Goal: Task Accomplishment & Management: Complete application form

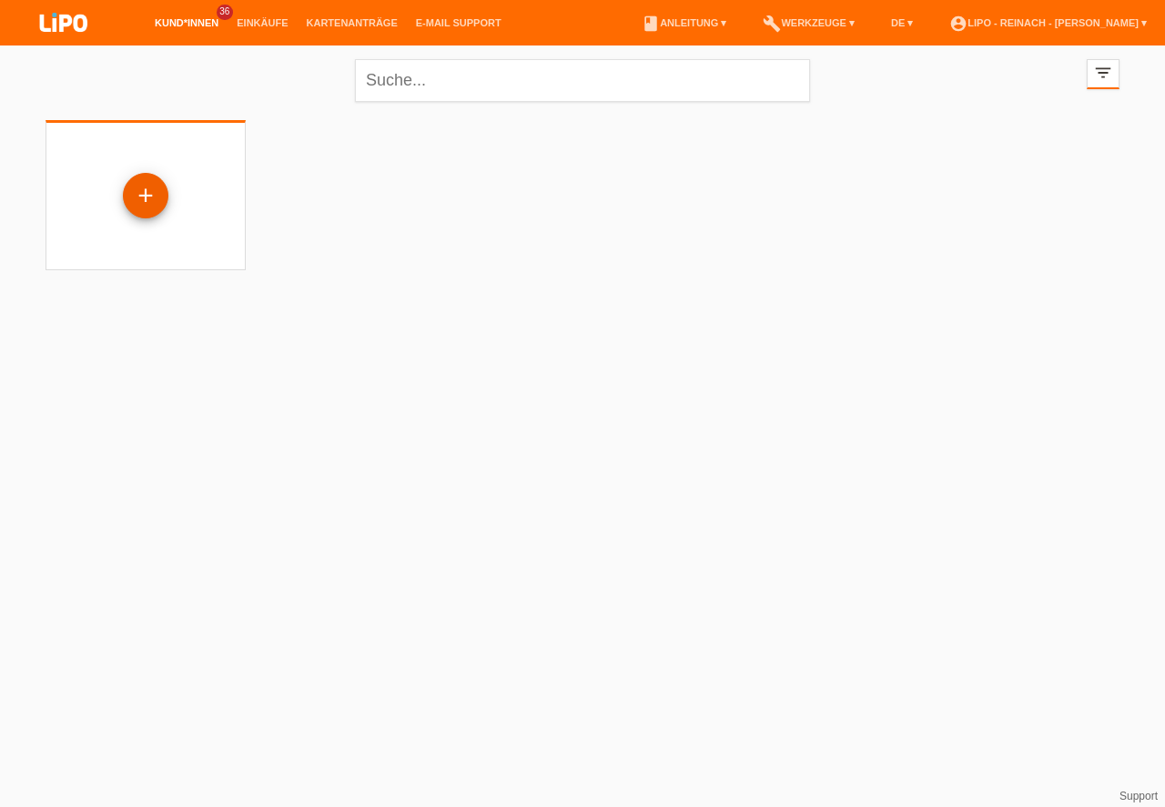
click at [152, 191] on div "+" at bounding box center [146, 195] width 44 height 31
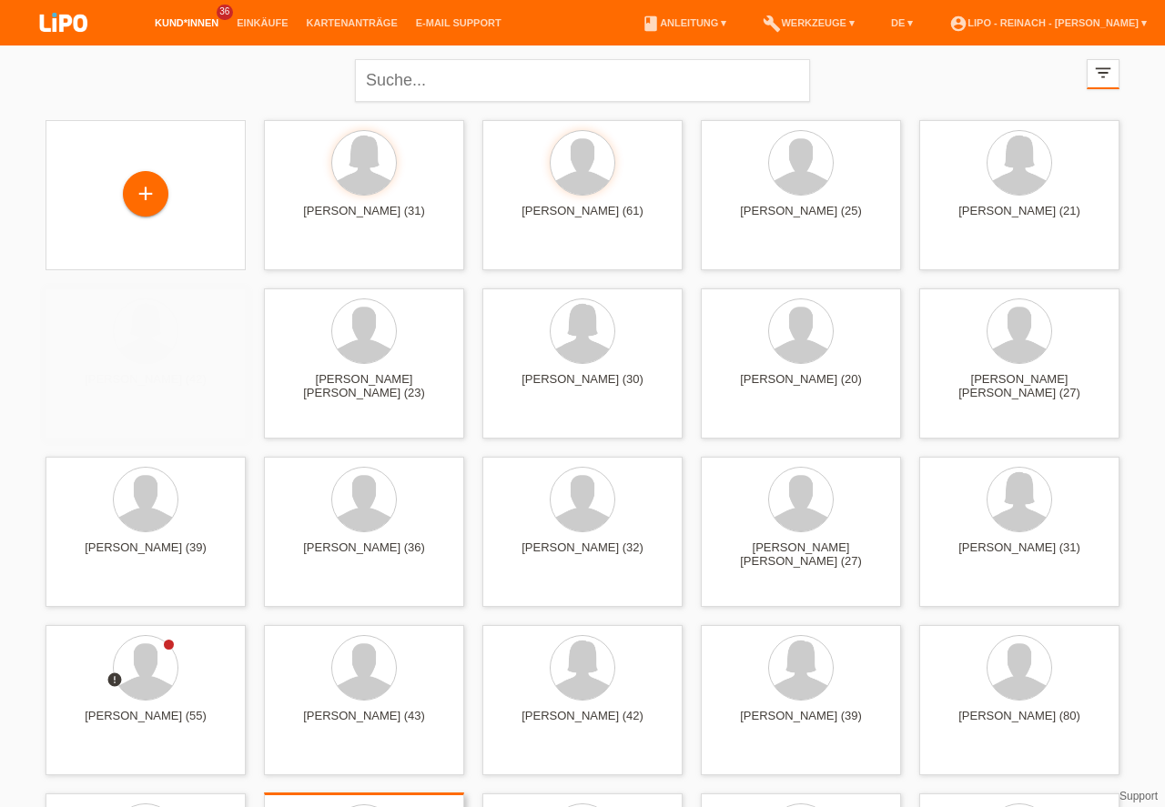
click at [146, 199] on div "+" at bounding box center [146, 193] width 44 height 31
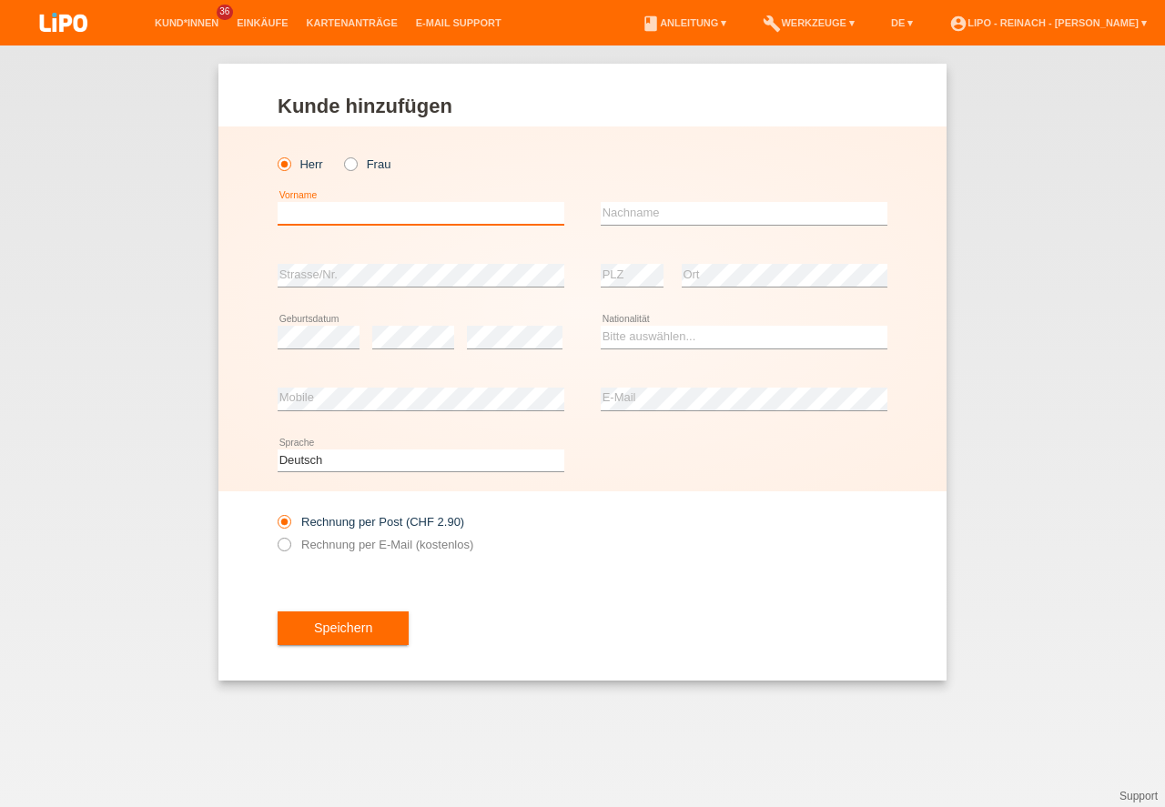
click at [311, 220] on input "text" at bounding box center [421, 213] width 287 height 23
type input "L"
type input "[PERSON_NAME]"
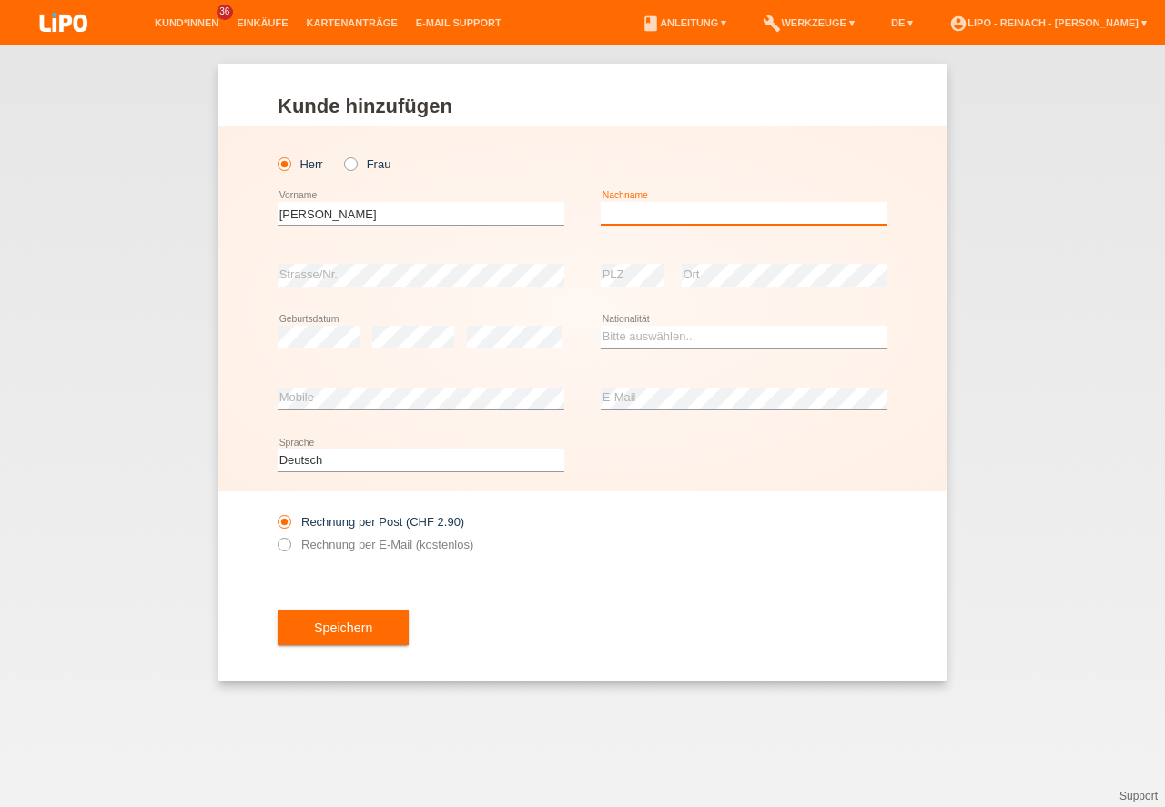
click at [633, 223] on input "text" at bounding box center [744, 213] width 287 height 23
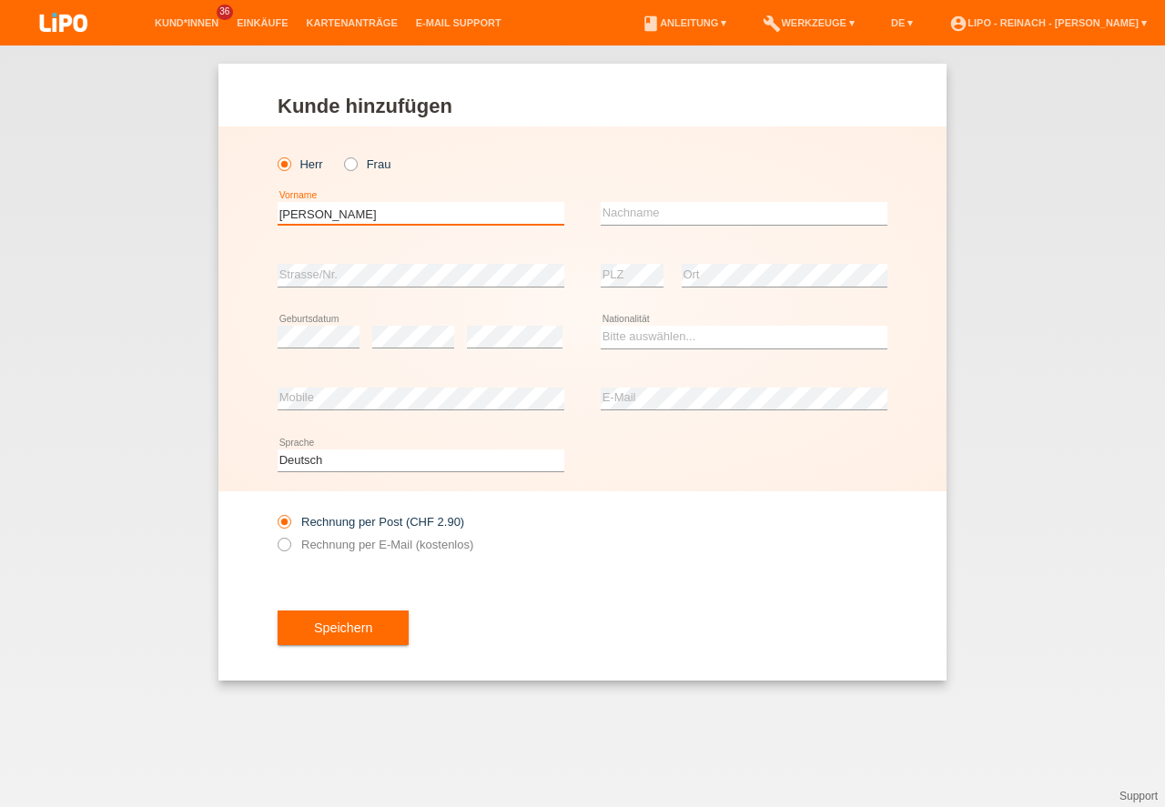
drag, startPoint x: 341, startPoint y: 205, endPoint x: 107, endPoint y: 178, distance: 235.4
click at [278, 202] on input "[PERSON_NAME]" at bounding box center [421, 213] width 287 height 23
type input "[PERSON_NAME]"
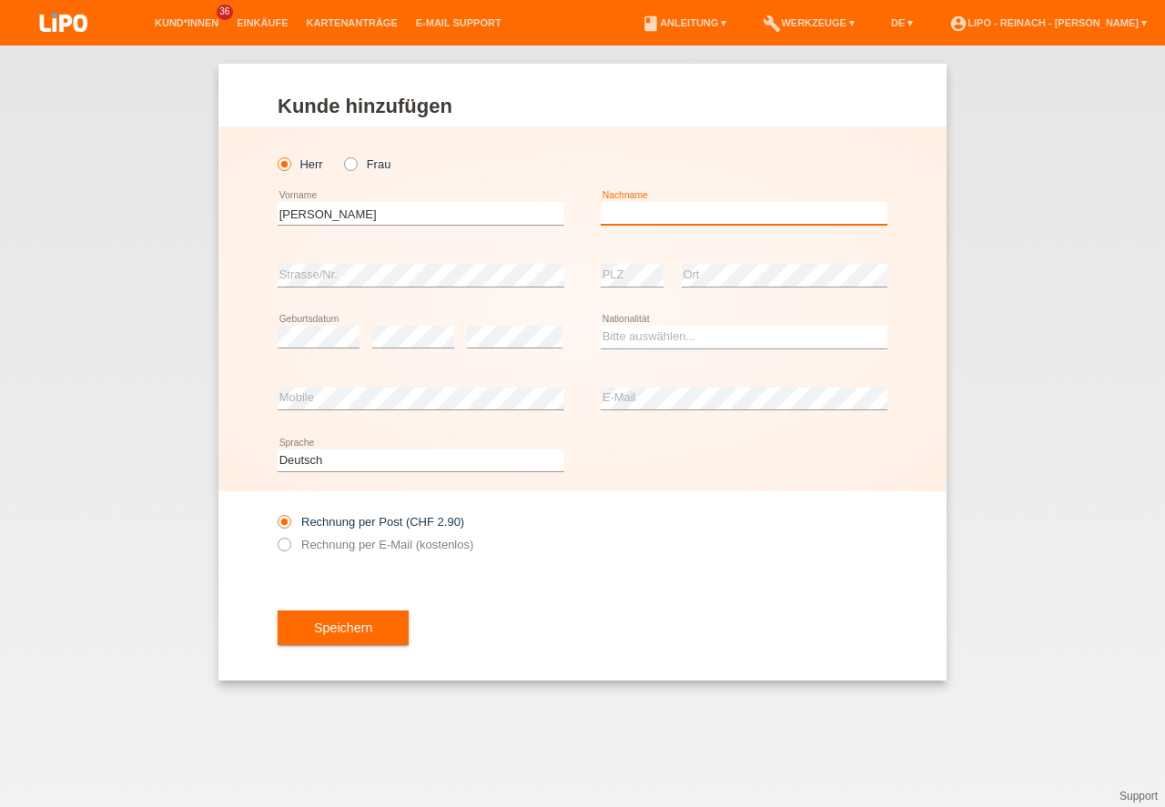
click at [647, 213] on input "text" at bounding box center [744, 213] width 287 height 23
type input "[PERSON_NAME]"
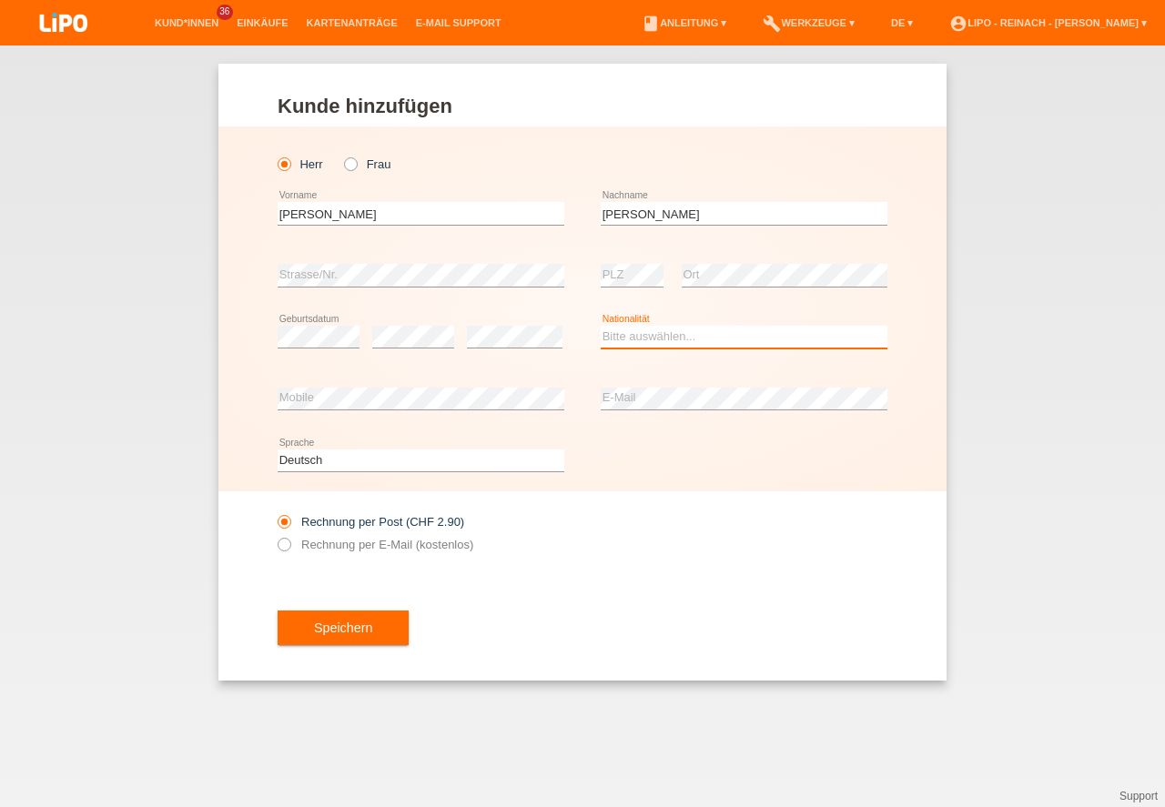
click at [624, 335] on select "Bitte auswählen... Schweiz Deutschland Liechtenstein Österreich ------------ Af…" at bounding box center [744, 337] width 287 height 22
select select "DE"
click at [0, 0] on option "Deutschland" at bounding box center [0, 0] width 0 height 0
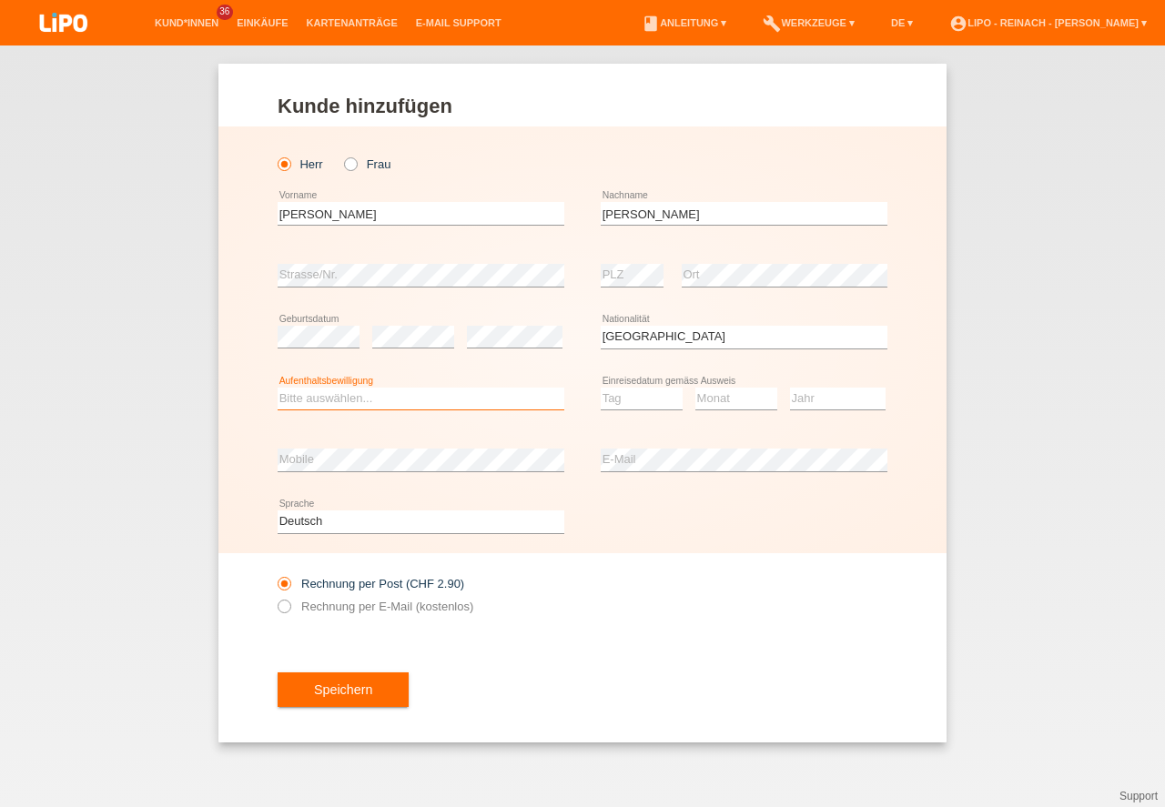
click at [374, 401] on select "Bitte auswählen... C B B - Flüchtlingsstatus Andere" at bounding box center [421, 399] width 287 height 22
select select "C"
click at [0, 0] on option "C" at bounding box center [0, 0] width 0 height 0
click at [741, 613] on div "Rechnung per Post (CHF 2.90) Rechnung per E-Mail (kostenlos)" at bounding box center [583, 595] width 610 height 84
click at [275, 597] on icon at bounding box center [275, 597] width 0 height 0
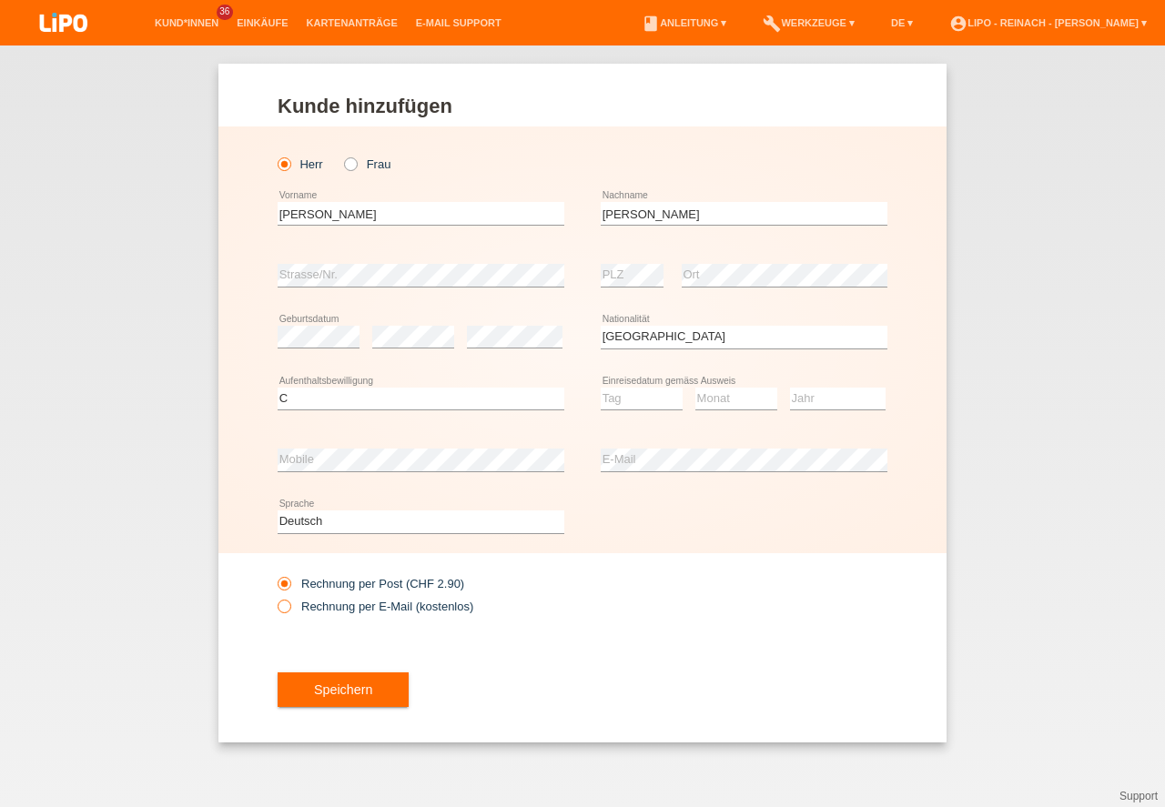
click at [285, 604] on input "Rechnung per E-Mail (kostenlos)" at bounding box center [284, 611] width 12 height 23
radio input "true"
click at [341, 686] on button "Speichern" at bounding box center [343, 690] width 131 height 35
click at [624, 392] on select "Tag 01 02 03 04 05 06 07 08 09 10 11" at bounding box center [642, 399] width 82 height 22
select select "01"
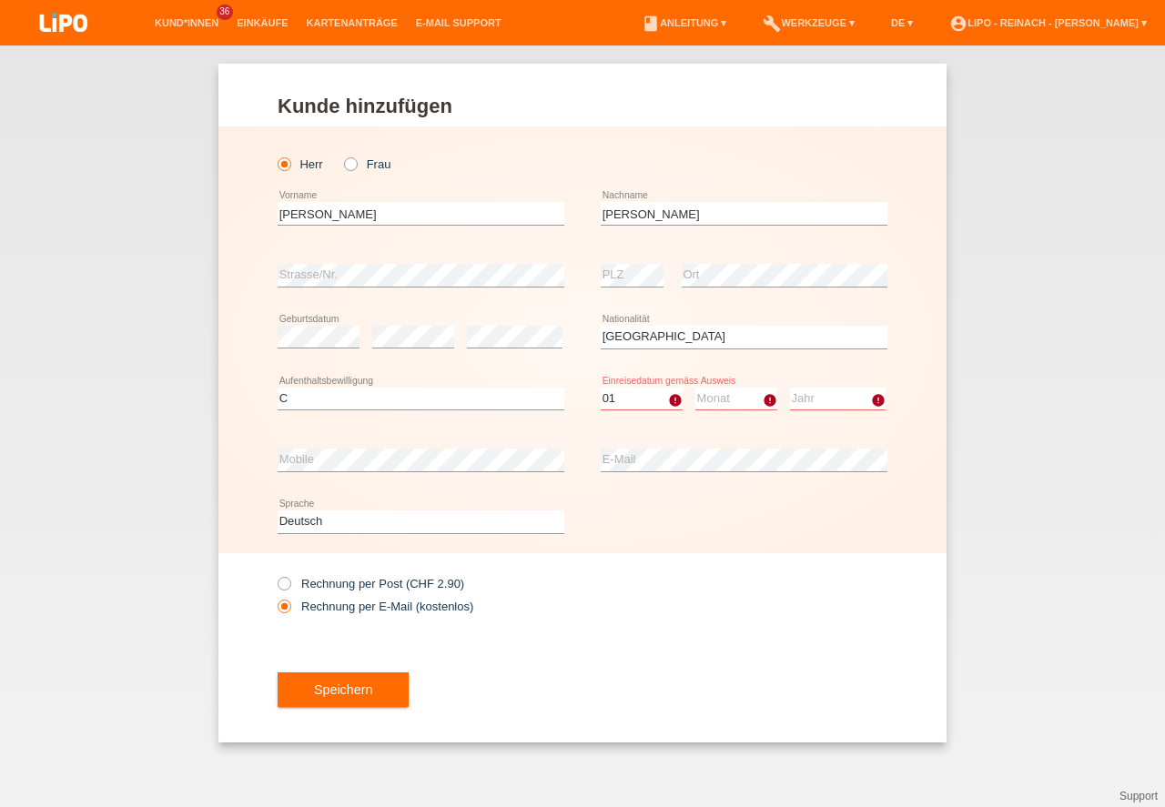
click at [0, 0] on option "01" at bounding box center [0, 0] width 0 height 0
click at [723, 397] on select "Monat 01 02 03 04 05 06 07 08 09 10 11" at bounding box center [736, 399] width 82 height 22
select select "11"
click at [0, 0] on option "11" at bounding box center [0, 0] width 0 height 0
click at [818, 400] on select "Jahr 2025 2024 2023 2022 2021 2020 2019 2018 2017 2016 2015 2014 2013 2012 2011…" at bounding box center [838, 399] width 96 height 22
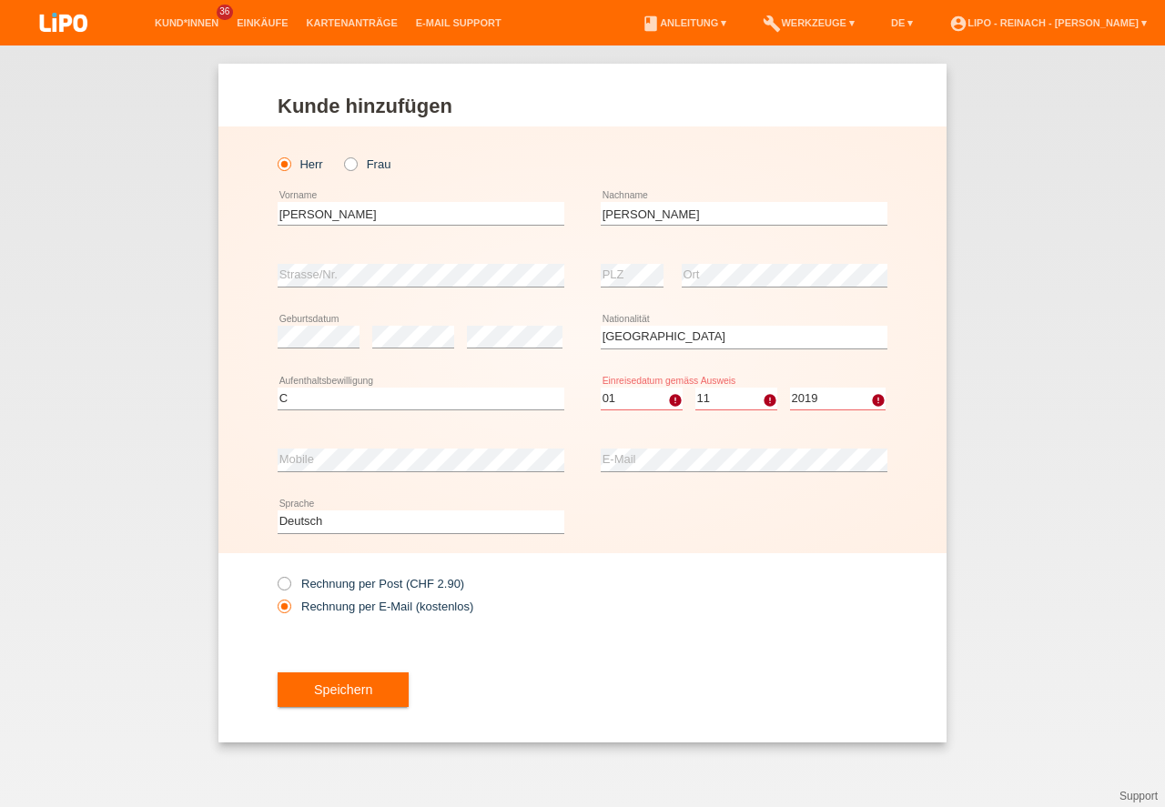
select select "2019"
click at [0, 0] on option "2019" at bounding box center [0, 0] width 0 height 0
click at [729, 563] on div at bounding box center [744, 560] width 287 height 14
click at [375, 690] on button "Speichern" at bounding box center [343, 690] width 131 height 35
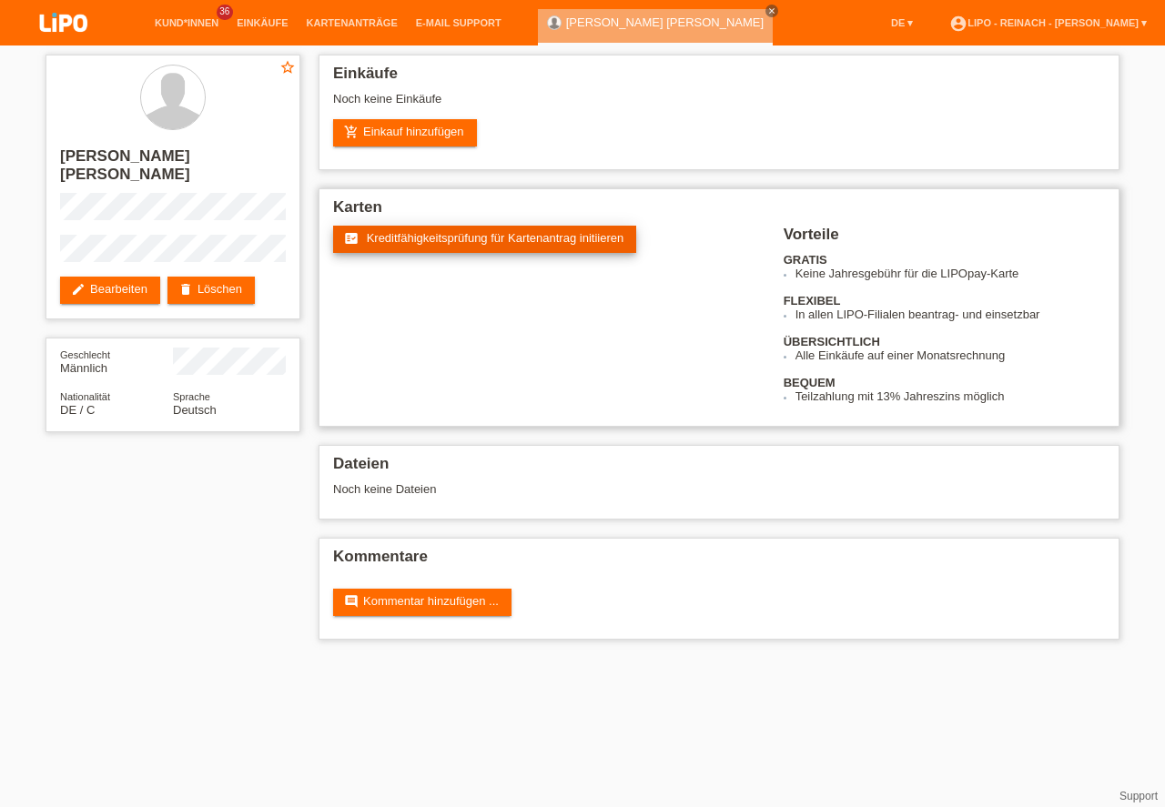
click at [479, 239] on span "Kreditfähigkeitsprüfung für Kartenantrag initiieren" at bounding box center [496, 238] width 258 height 14
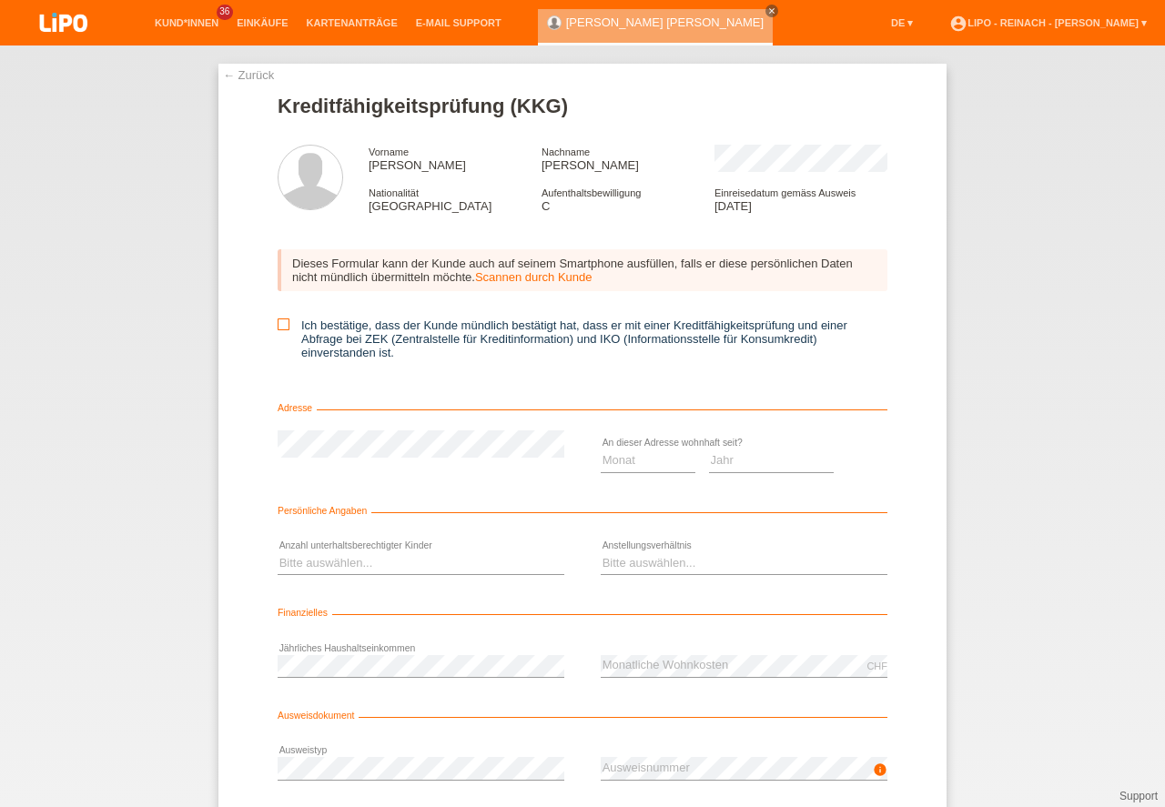
click at [279, 322] on icon at bounding box center [284, 325] width 12 height 12
click at [279, 322] on input "Ich bestätige, dass der Kunde mündlich bestätigt hat, dass er mit einer Kreditf…" at bounding box center [284, 325] width 12 height 12
checkbox input "true"
click at [601, 446] on div "Monat 01 02 03 04 05 06 07 08 09 10 11 12 error" at bounding box center [648, 462] width 95 height 62
click at [630, 462] on select "Monat 01 02 03 04 05 06 07 08 09 10" at bounding box center [648, 461] width 95 height 22
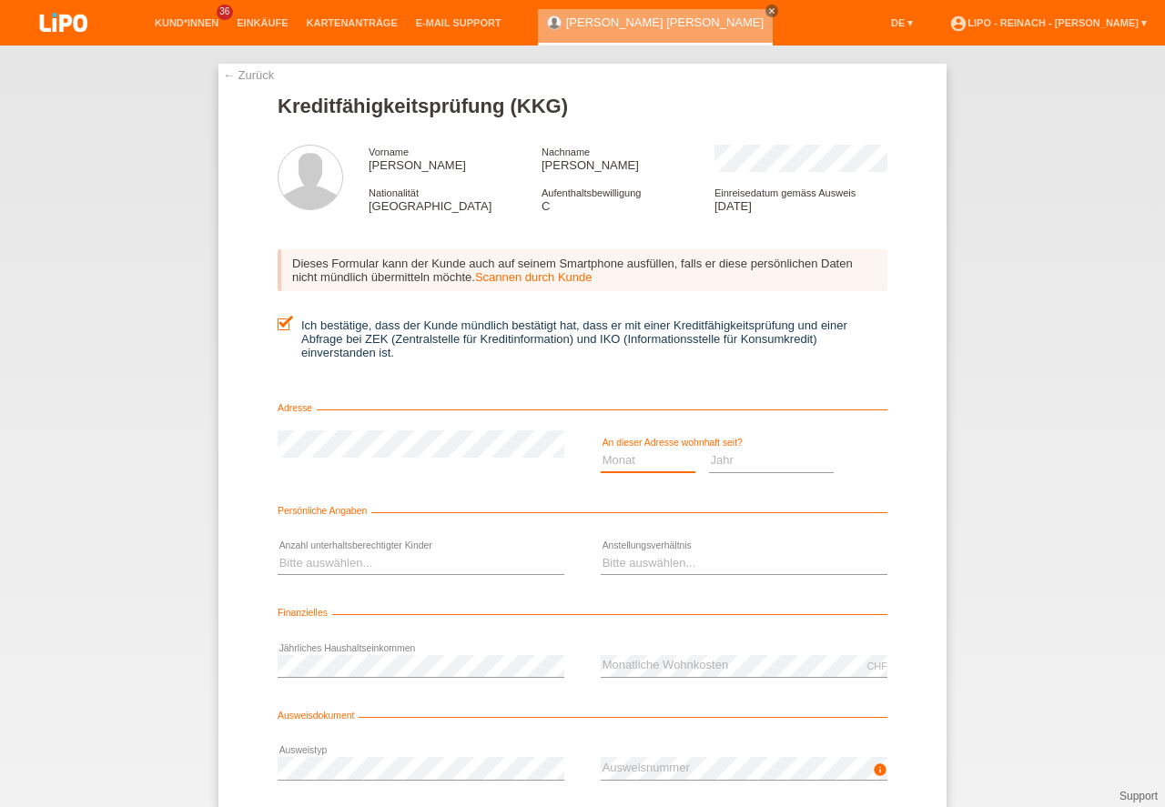
select select "01"
click at [0, 0] on option "01" at bounding box center [0, 0] width 0 height 0
click at [736, 461] on select "Jahr 2025 2024 2023 2022 2021 2020 2019 2018 2017 2016 2015 2014 2013 2012 2011…" at bounding box center [772, 461] width 126 height 22
click at [740, 460] on select "Jahr 2025 2024 2023 2022 2021 2020 2019 2018 2017 2016 2015 2014 2013 2012 2011…" at bounding box center [772, 461] width 126 height 22
click at [746, 467] on select "Jahr 2025 2024 2023 2022 2021 2020 2019 2018 2017 2016 2015 2014 2013 2012 2011…" at bounding box center [772, 461] width 126 height 22
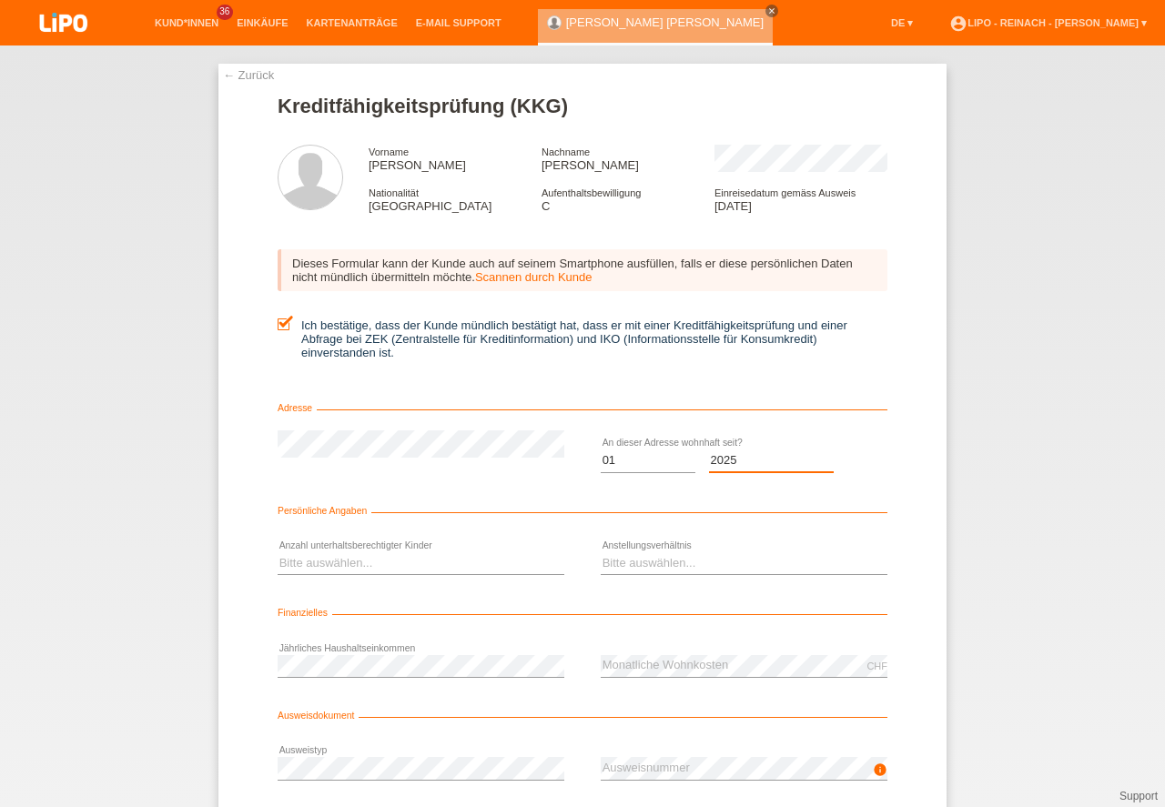
select select "2018"
click at [0, 0] on option "2018" at bounding box center [0, 0] width 0 height 0
click at [385, 570] on select "Bitte auswählen... 0 1 2 3 4 5 6 7 8 9" at bounding box center [421, 564] width 287 height 22
click at [0, 0] on option "0" at bounding box center [0, 0] width 0 height 0
click at [290, 564] on select "Bitte auswählen... 0 1 2 3 4 5 6 7 8 9" at bounding box center [421, 564] width 287 height 22
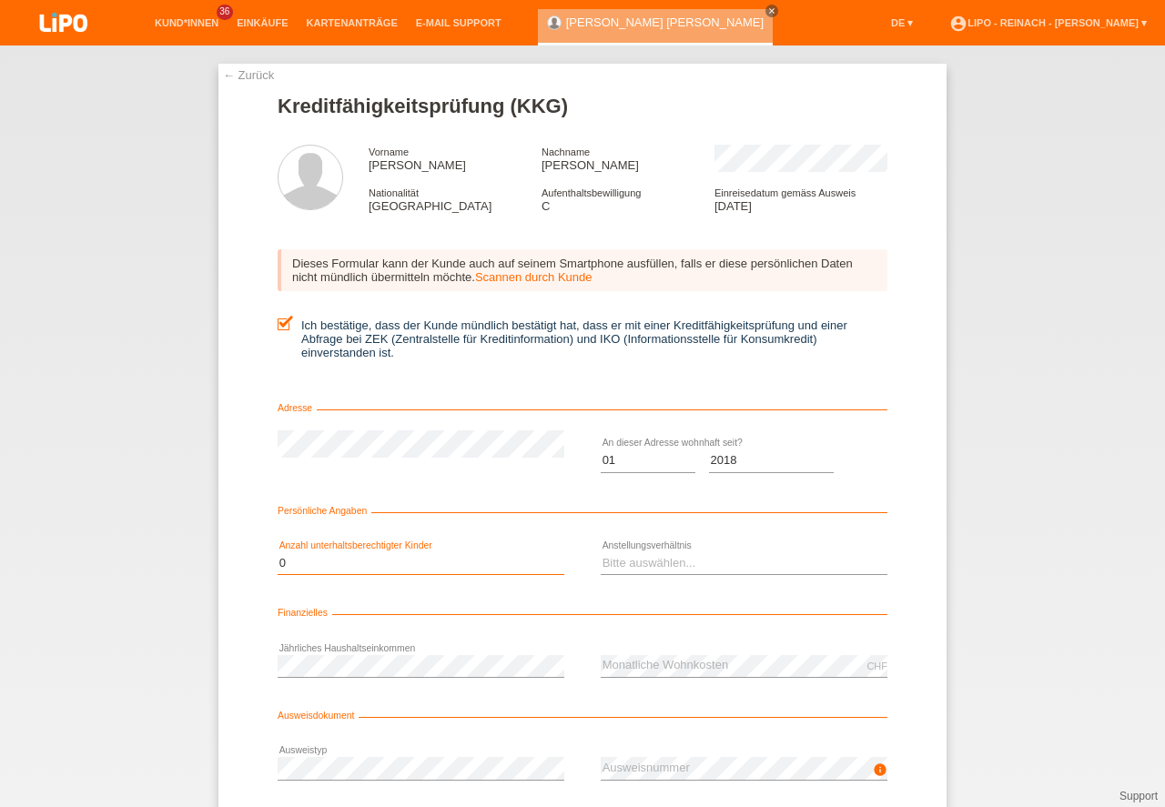
select select "1"
click at [0, 0] on option "1" at bounding box center [0, 0] width 0 height 0
click at [659, 554] on select "Bitte auswählen... Unbefristet Befristet Lehrling/Student Pensioniert Nicht arb…" at bounding box center [744, 564] width 287 height 22
select select "UNLIMITED"
click at [0, 0] on option "Unbefristet" at bounding box center [0, 0] width 0 height 0
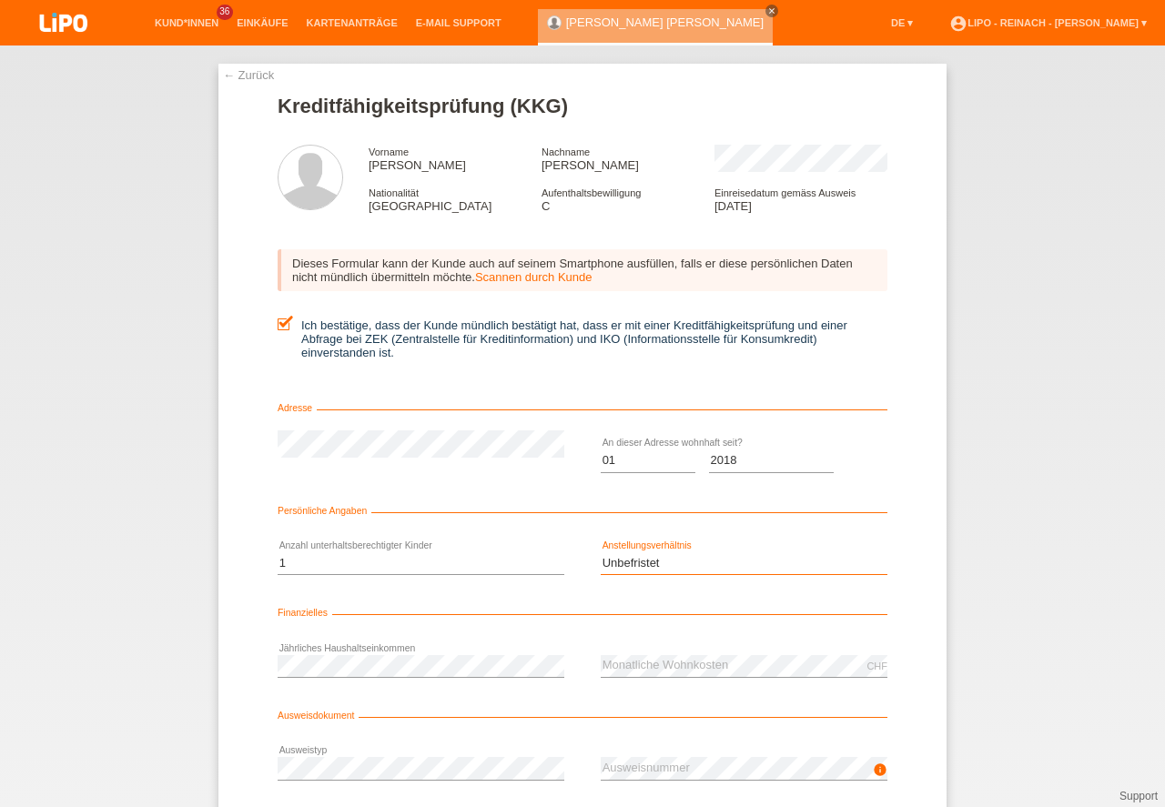
scroll to position [82, 0]
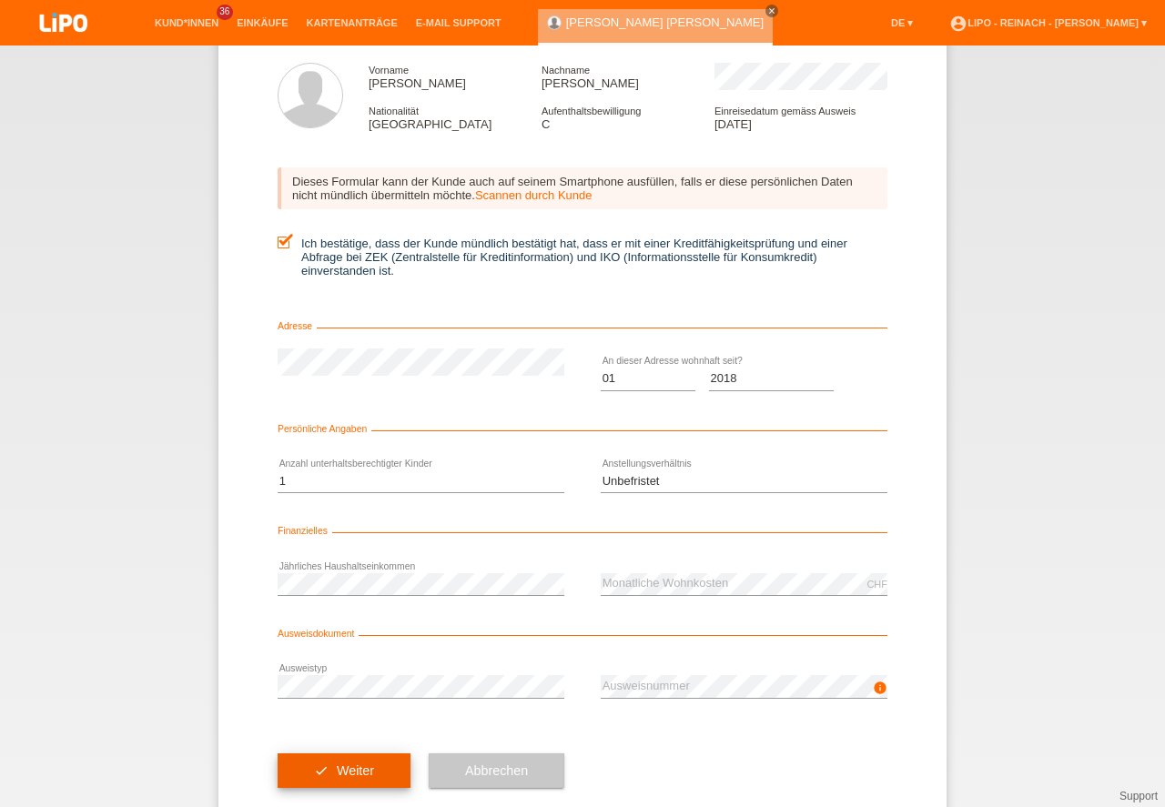
click at [345, 769] on button "check Weiter" at bounding box center [344, 771] width 133 height 35
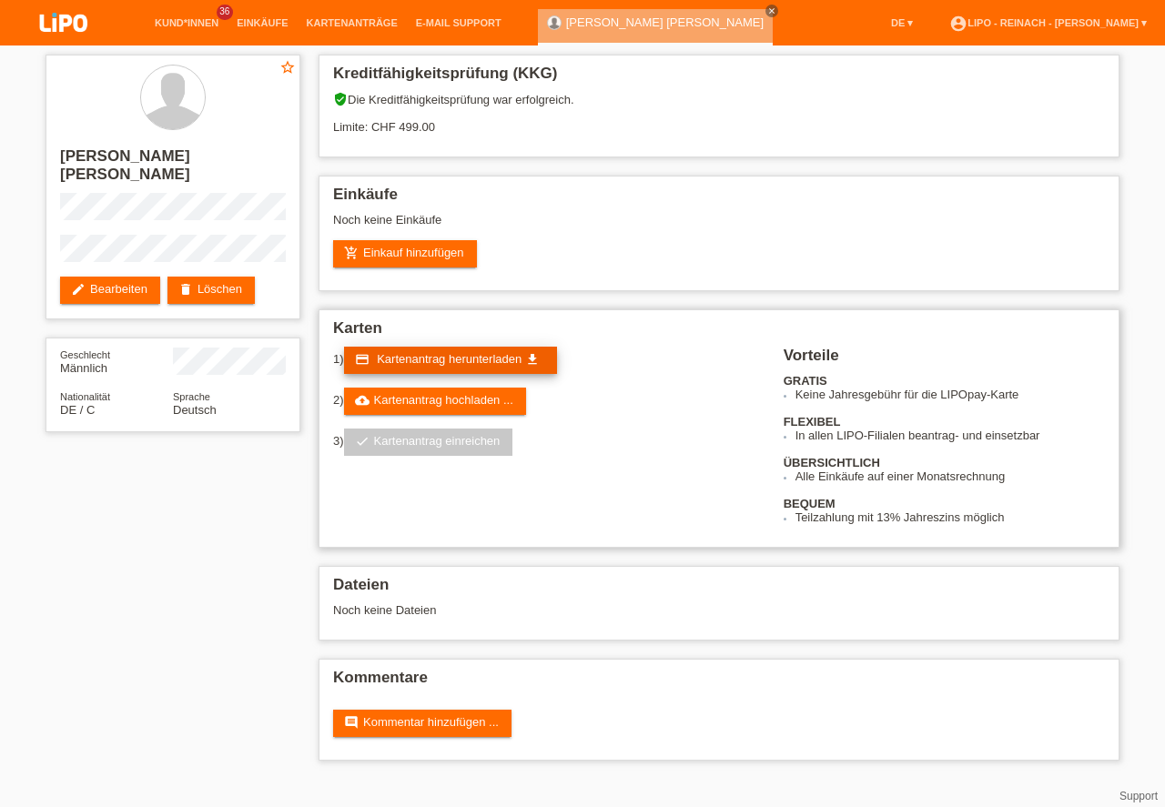
click at [462, 358] on span "Kartenantrag herunterladen" at bounding box center [449, 359] width 145 height 14
click at [70, 25] on img at bounding box center [63, 24] width 91 height 48
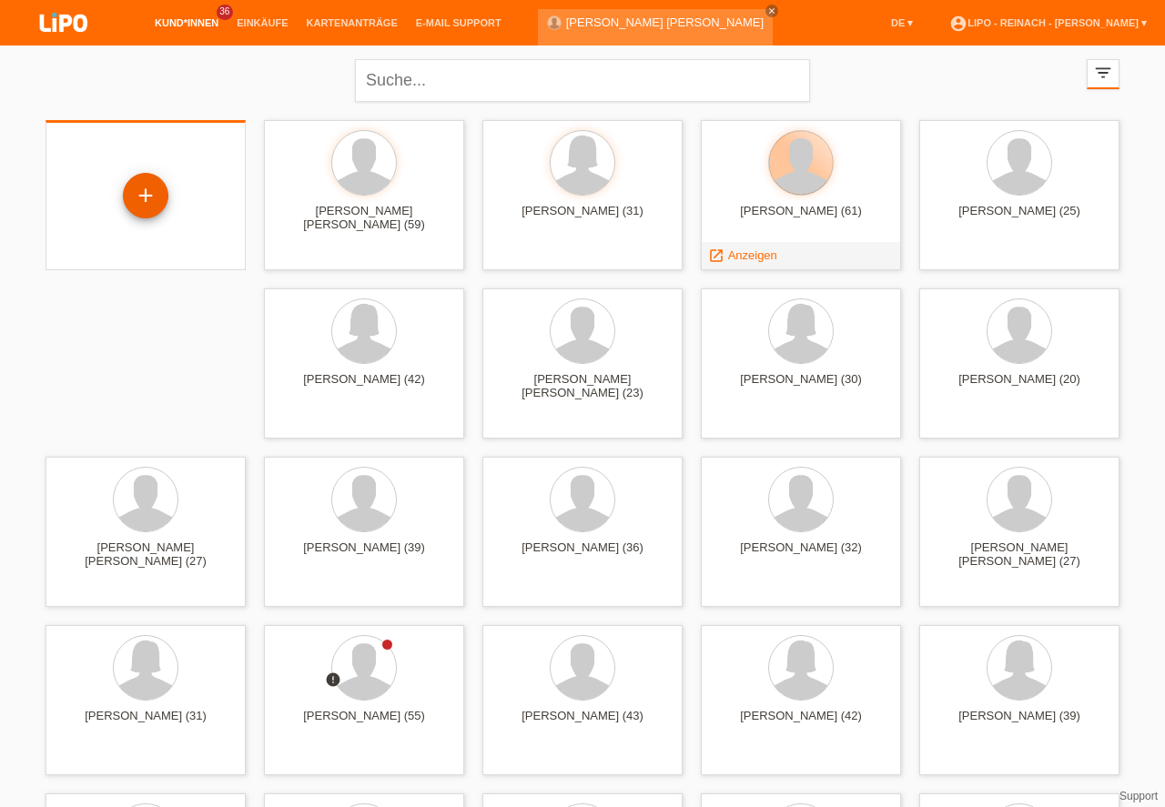
click at [151, 197] on div "+" at bounding box center [146, 195] width 44 height 31
click at [147, 205] on div "+" at bounding box center [146, 195] width 44 height 31
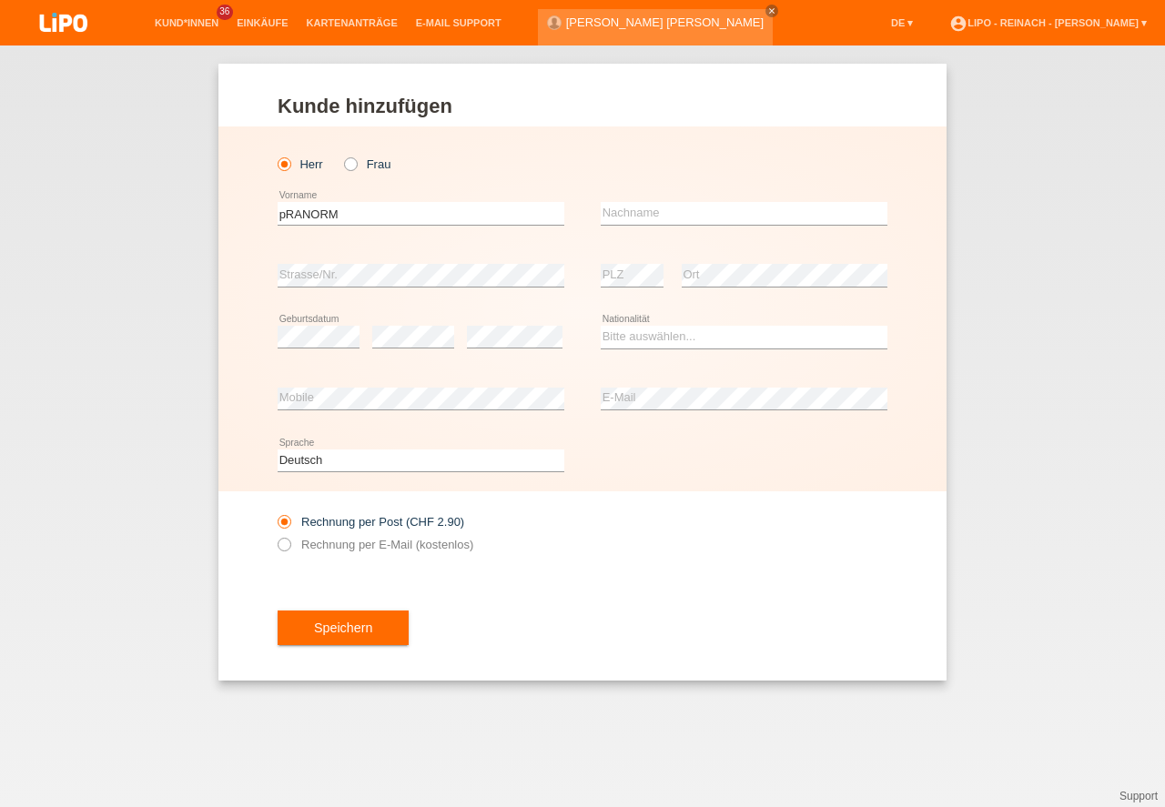
type input "pRANORM"
click at [632, 215] on input "text" at bounding box center [744, 213] width 287 height 23
drag, startPoint x: 371, startPoint y: 212, endPoint x: 33, endPoint y: 160, distance: 341.7
click at [278, 202] on input "pRANORM" at bounding box center [421, 213] width 287 height 23
type input "p"
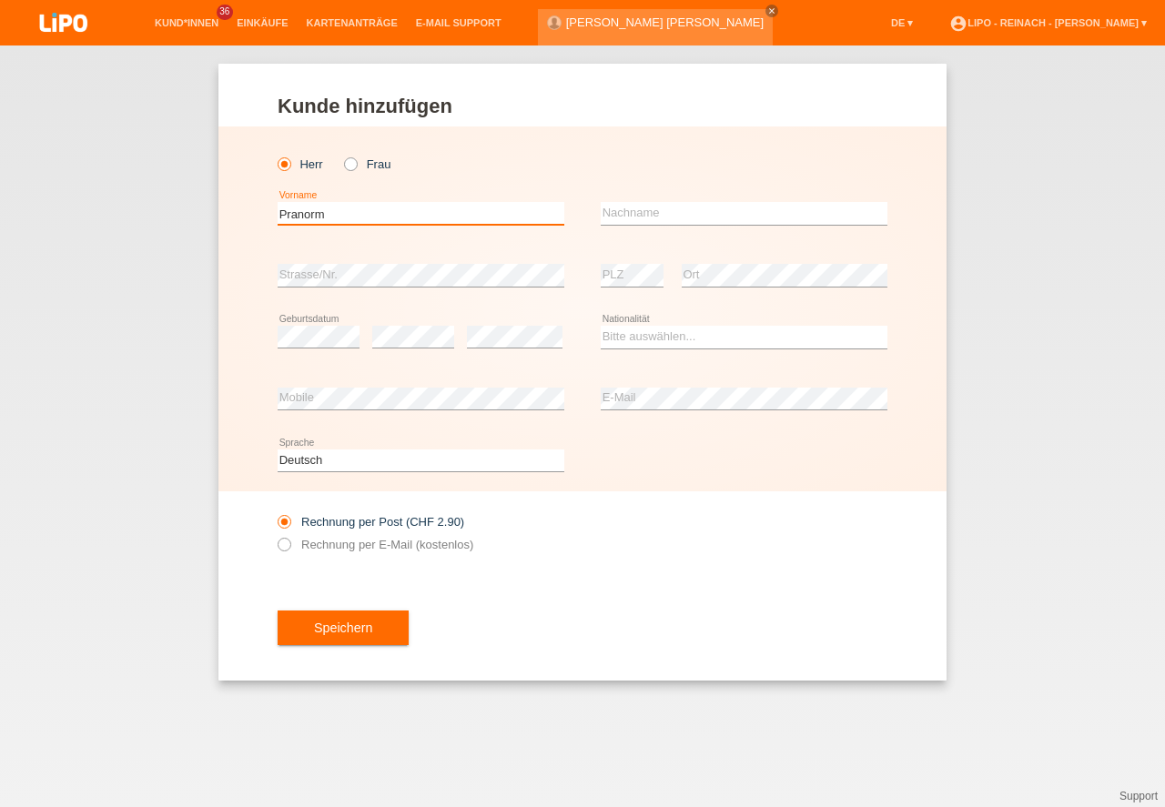
type input "Pranorm"
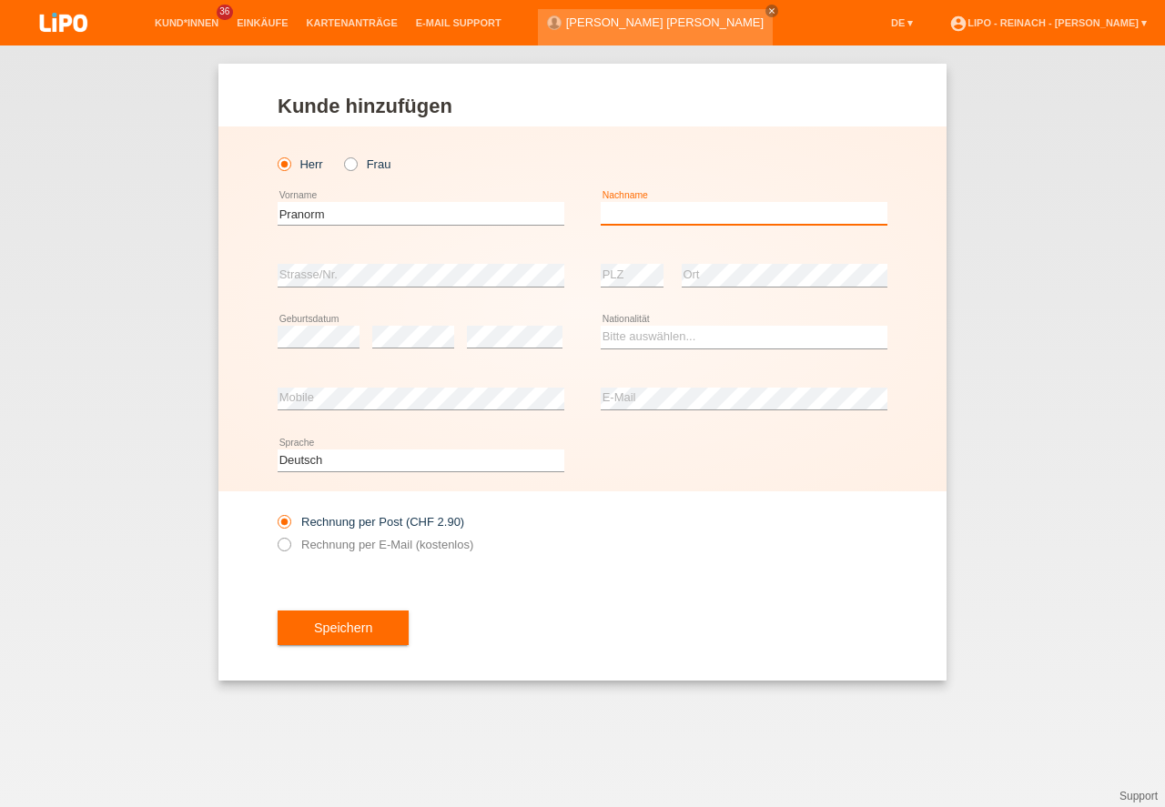
click at [625, 213] on input "text" at bounding box center [744, 213] width 287 height 23
type input "Knodel"
click at [341, 155] on icon at bounding box center [341, 155] width 0 height 0
click at [350, 159] on input "Frau" at bounding box center [350, 163] width 12 height 12
radio input "true"
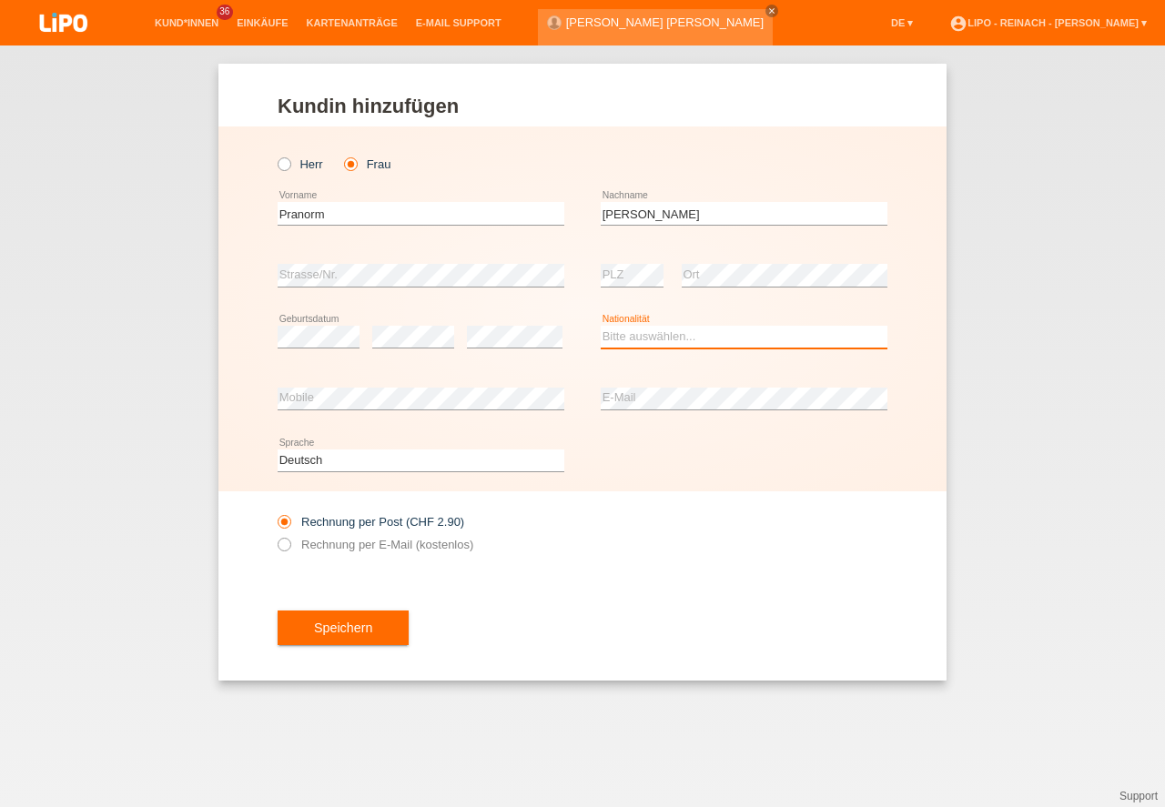
click at [610, 334] on select "Bitte auswählen... Schweiz Deutschland Liechtenstein Österreich ------------ Af…" at bounding box center [744, 337] width 287 height 22
select select "TH"
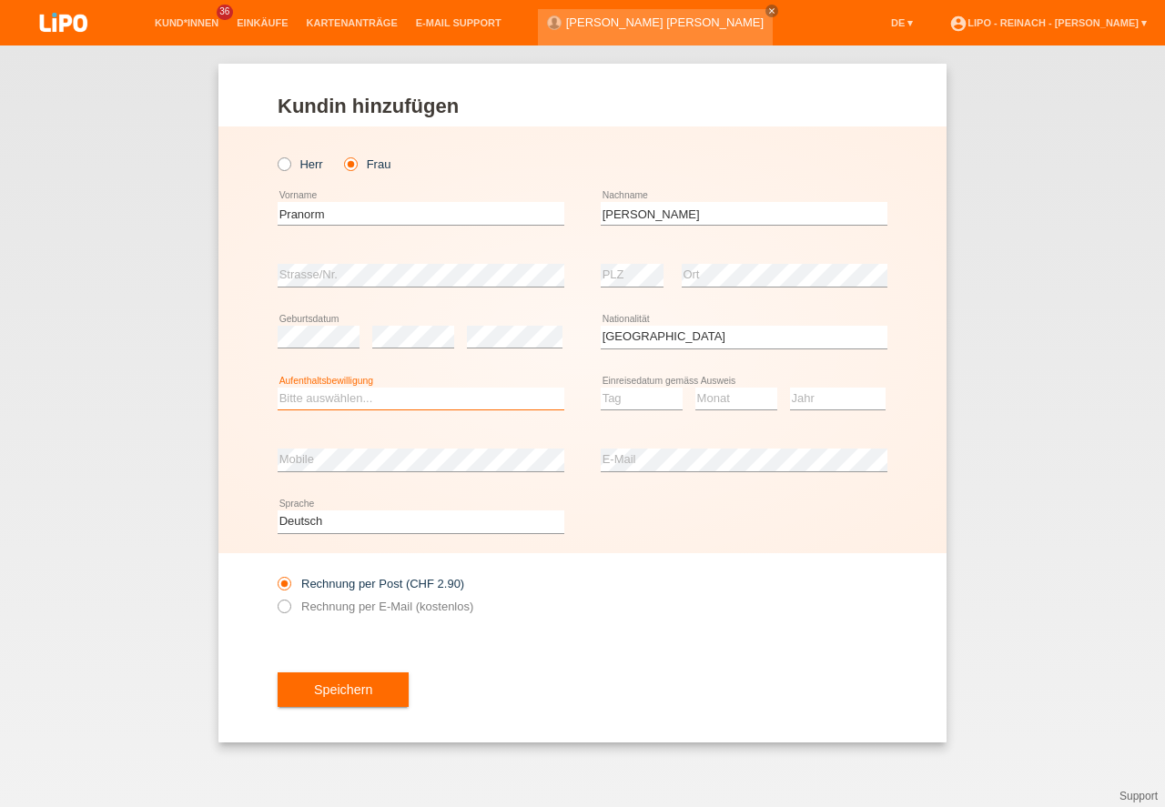
click at [330, 397] on select "Bitte auswählen... C B B - Flüchtlingsstatus Andere" at bounding box center [421, 399] width 287 height 22
select select "B"
click at [0, 0] on option "B" at bounding box center [0, 0] width 0 height 0
click at [647, 407] on select "Tag 01 02 03 04 05 06 07 08 09 10 11" at bounding box center [642, 399] width 82 height 22
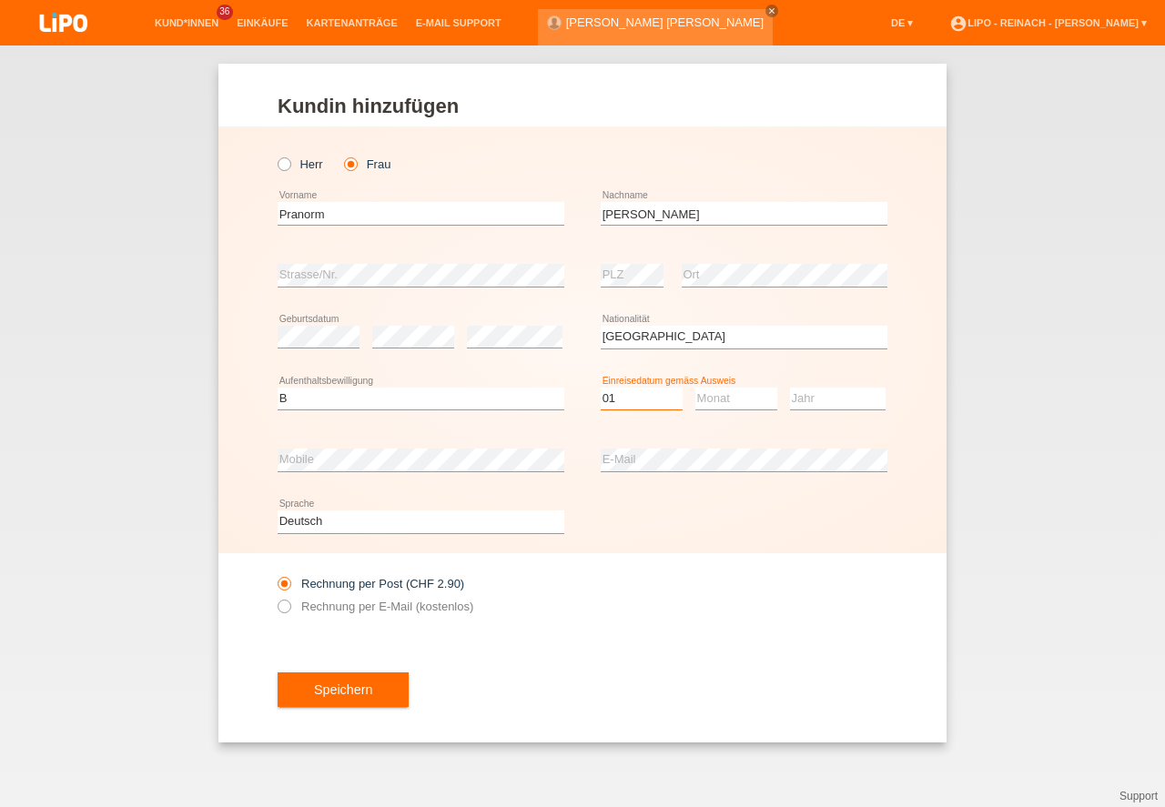
select select "01"
click at [719, 399] on select "Monat 01 02 03 04 05 06 07 08 09 10 11" at bounding box center [736, 399] width 82 height 22
select select "11"
click at [0, 0] on option "11" at bounding box center [0, 0] width 0 height 0
click at [838, 400] on select "Jahr 2025 2024 2023 2022 2021 2020 2019 2018 2017 2016 2015 2014 2013 2012 2011…" at bounding box center [838, 399] width 96 height 22
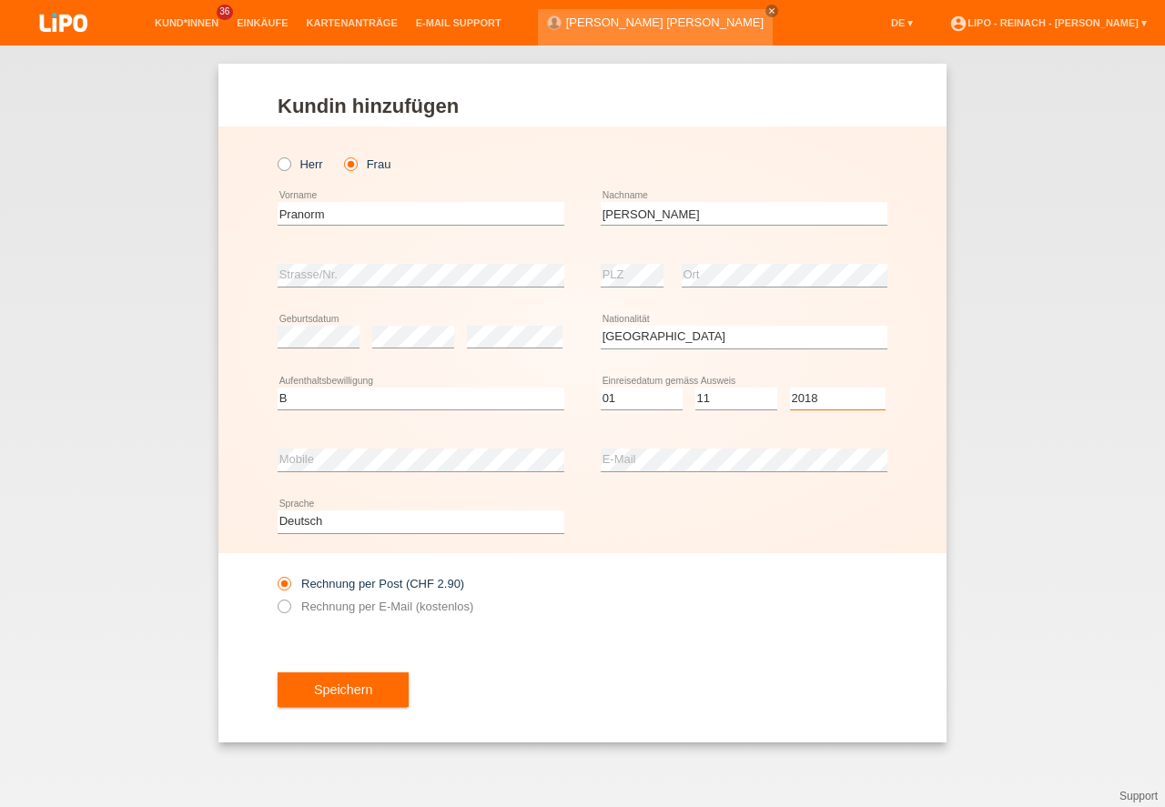
click at [838, 400] on select "Jahr 2025 2024 2023 2022 2021 2020 2019 2018 2017 2016 2015 2014 2013 2012 2011…" at bounding box center [838, 399] width 96 height 22
click at [819, 396] on select "Jahr 2025 2024 2023 2022 2021 2020 2019 2018 2017 2016 2015 2014 2013 2012 2011…" at bounding box center [838, 399] width 96 height 22
select select "2019"
click at [0, 0] on option "2019" at bounding box center [0, 0] width 0 height 0
click at [275, 597] on icon at bounding box center [275, 597] width 0 height 0
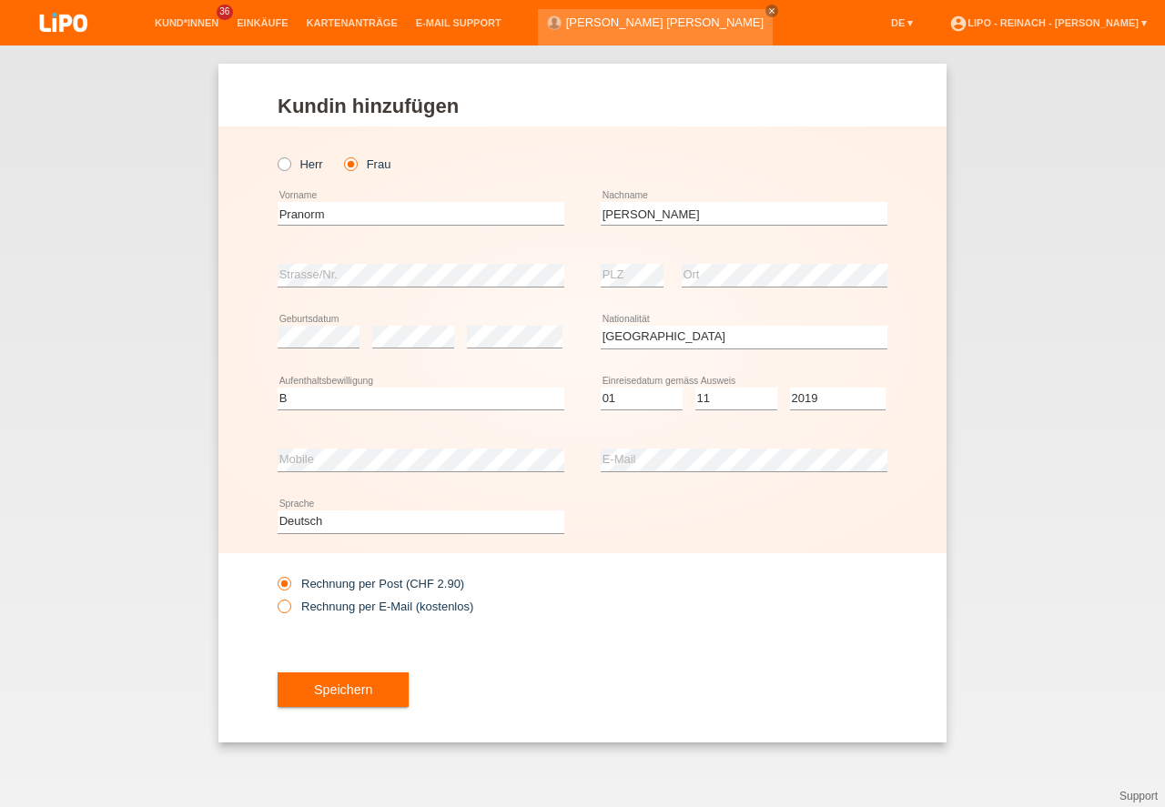
click at [289, 604] on input "Rechnung per E-Mail (kostenlos)" at bounding box center [284, 611] width 12 height 23
radio input "true"
click at [381, 675] on button "Speichern" at bounding box center [343, 690] width 131 height 35
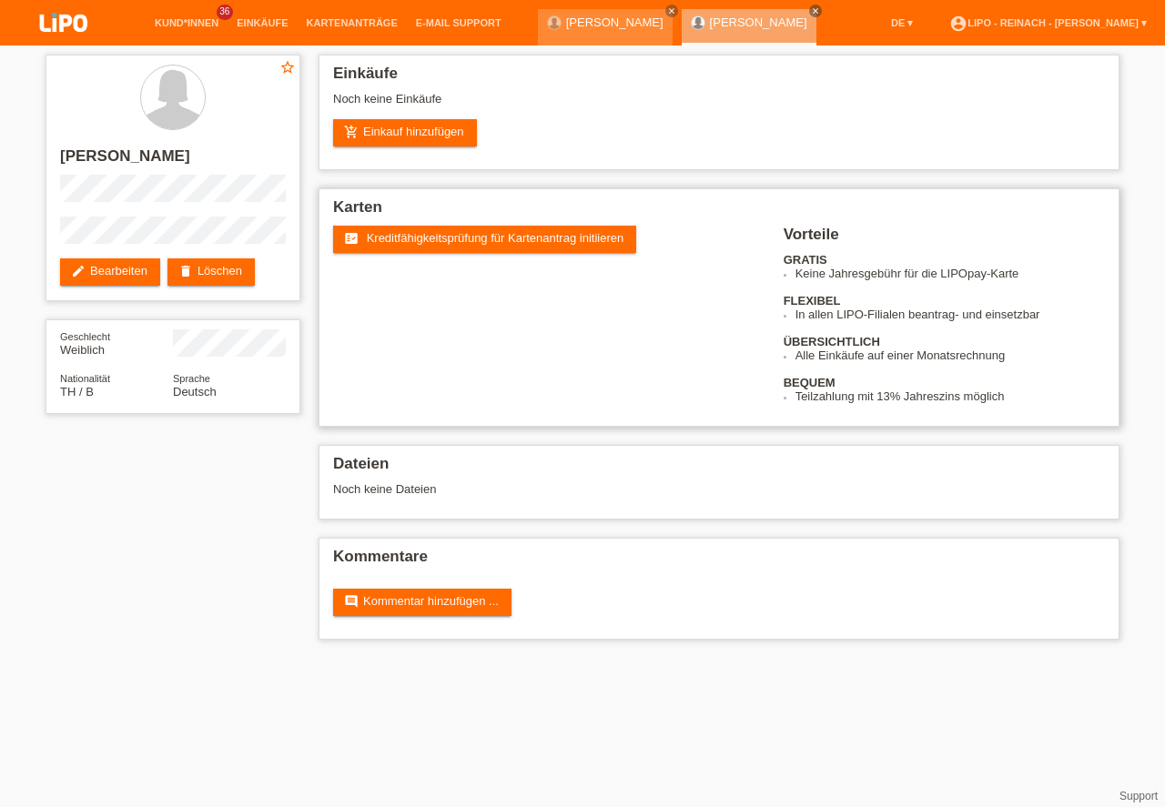
click at [478, 236] on span "Kreditfähigkeitsprüfung für Kartenantrag initiieren" at bounding box center [496, 238] width 258 height 14
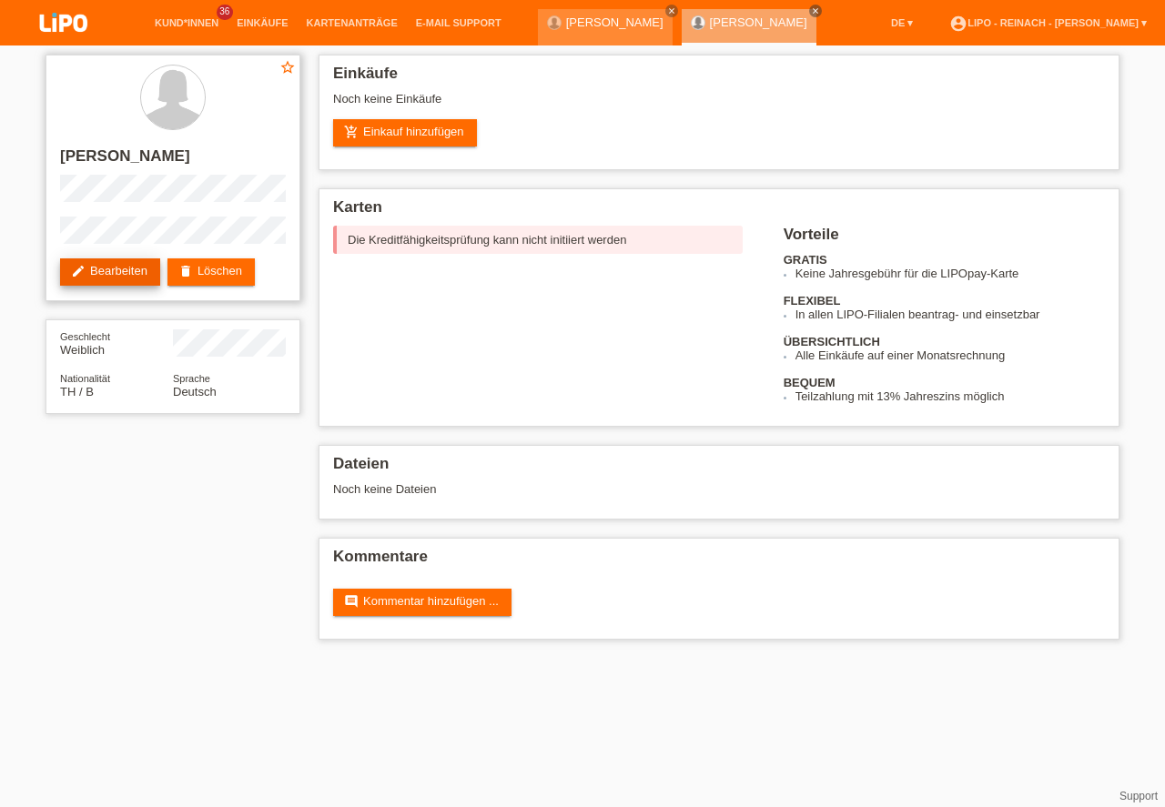
click at [135, 275] on link "edit Bearbeiten" at bounding box center [110, 272] width 100 height 27
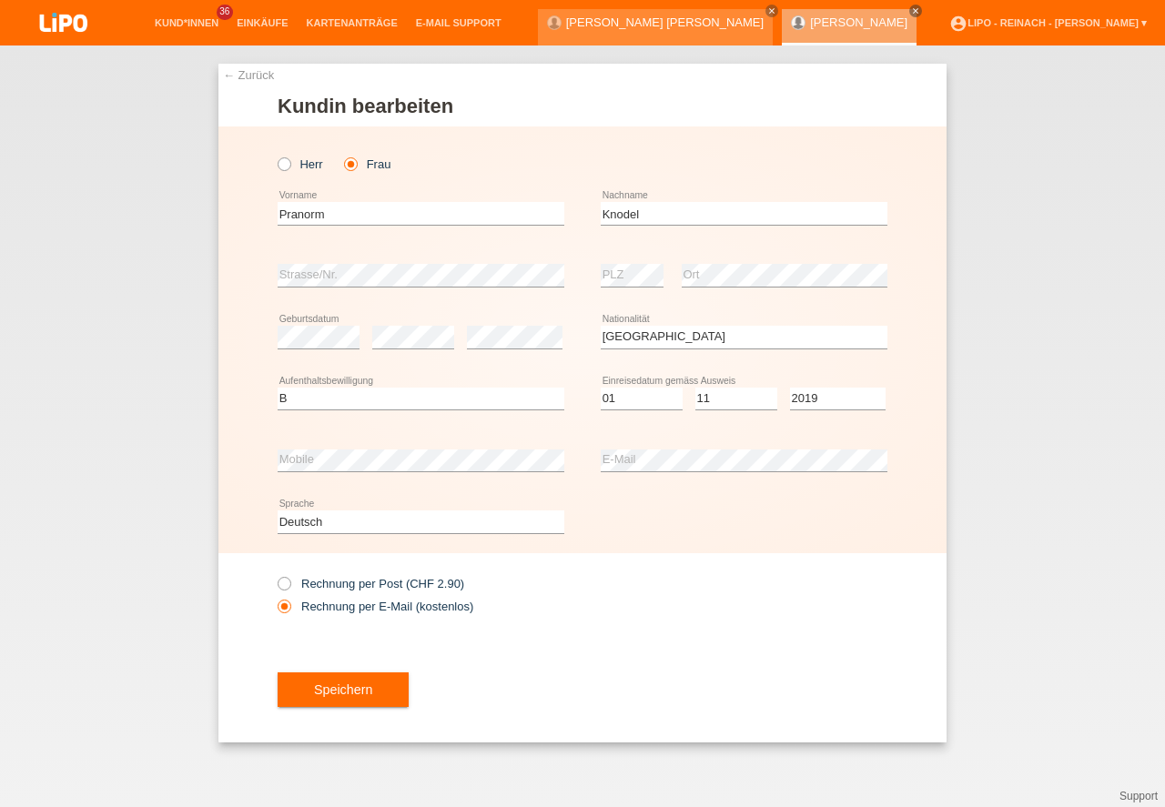
select select "TH"
select select "B"
select select "01"
select select "11"
select select "2019"
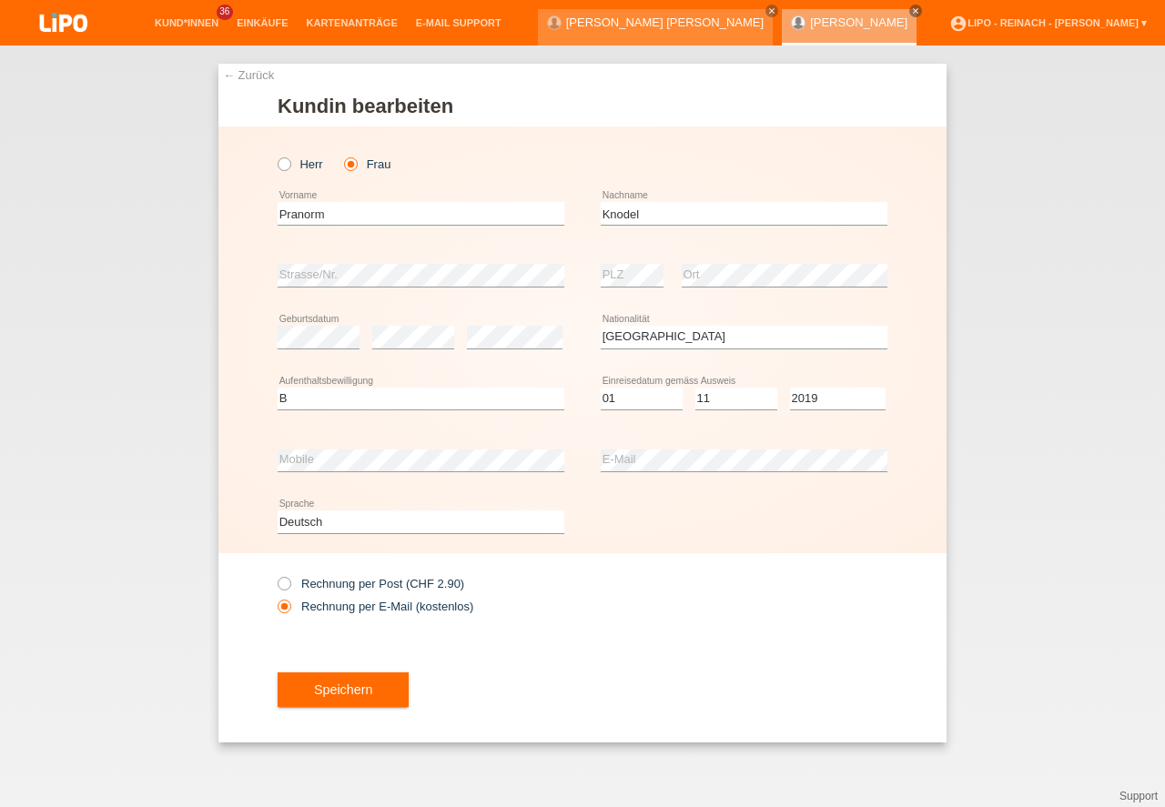
click at [353, 707] on button "Speichern" at bounding box center [343, 690] width 131 height 35
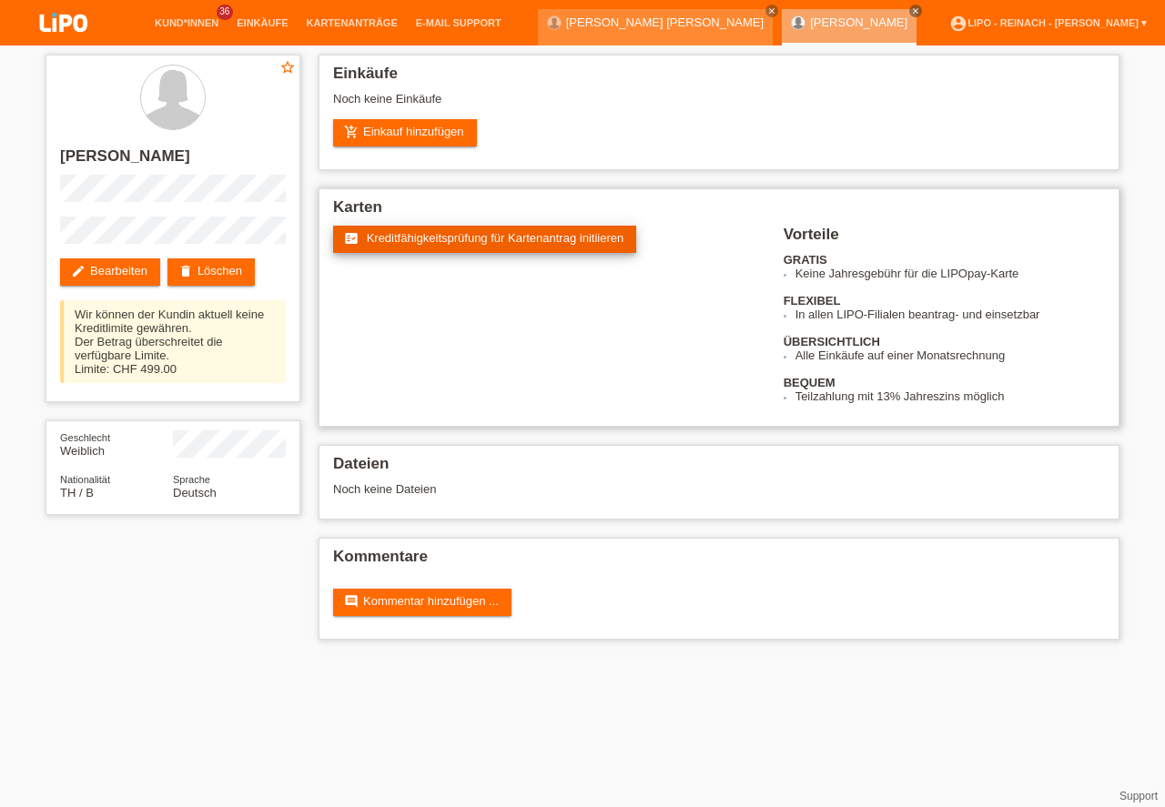
click at [479, 229] on link "fact_check Kreditfähigkeitsprüfung für Kartenantrag initiieren" at bounding box center [484, 239] width 303 height 27
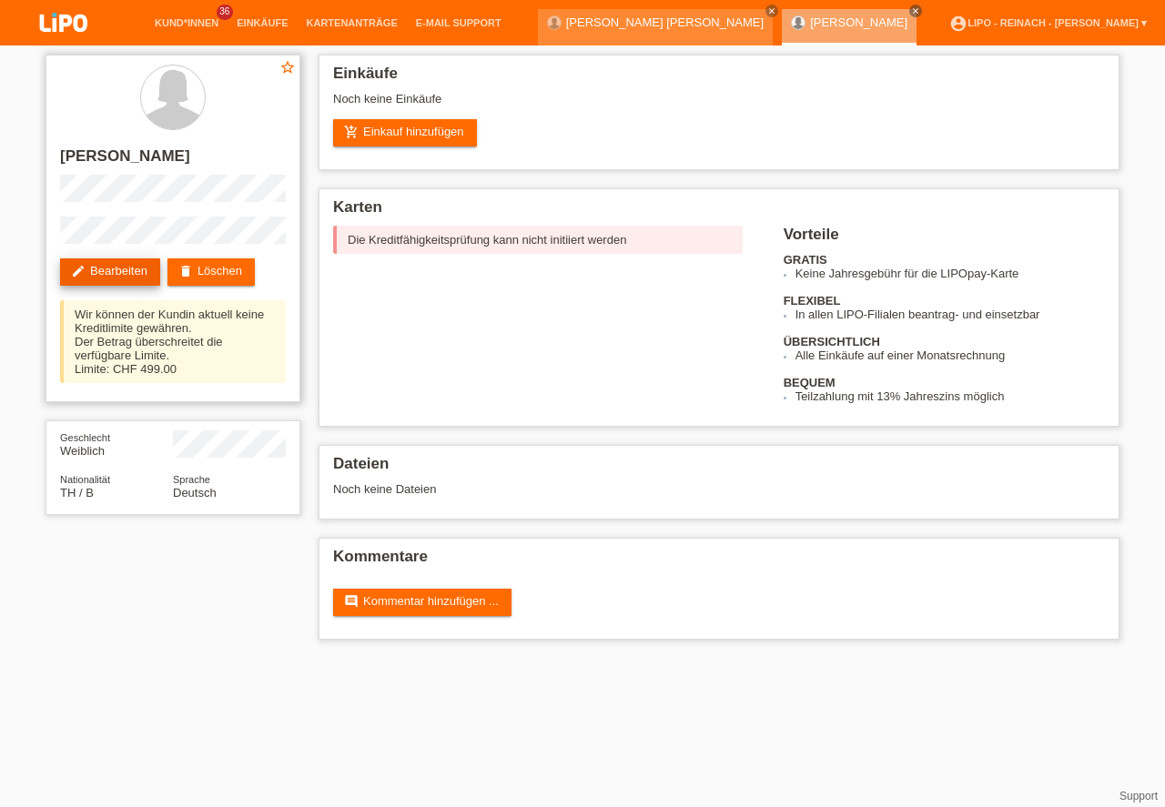
click at [117, 265] on link "edit Bearbeiten" at bounding box center [110, 272] width 100 height 27
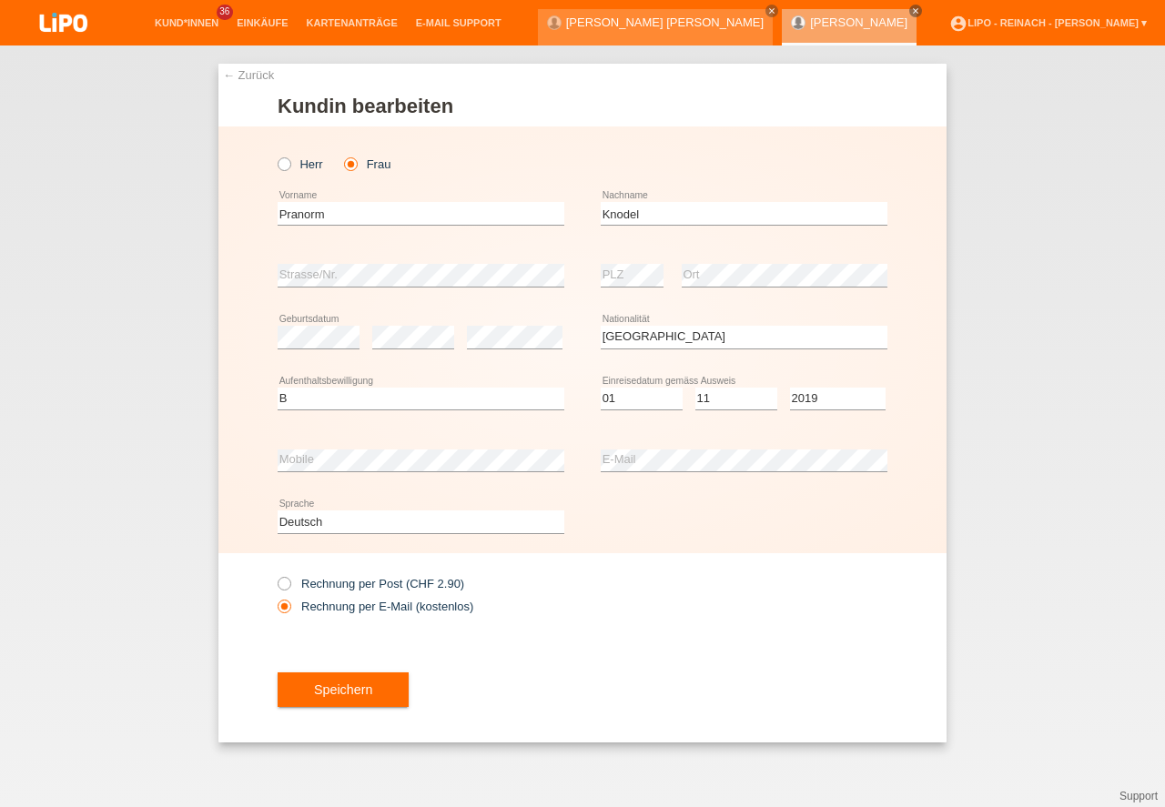
select select "TH"
select select "B"
select select "01"
select select "11"
select select "2019"
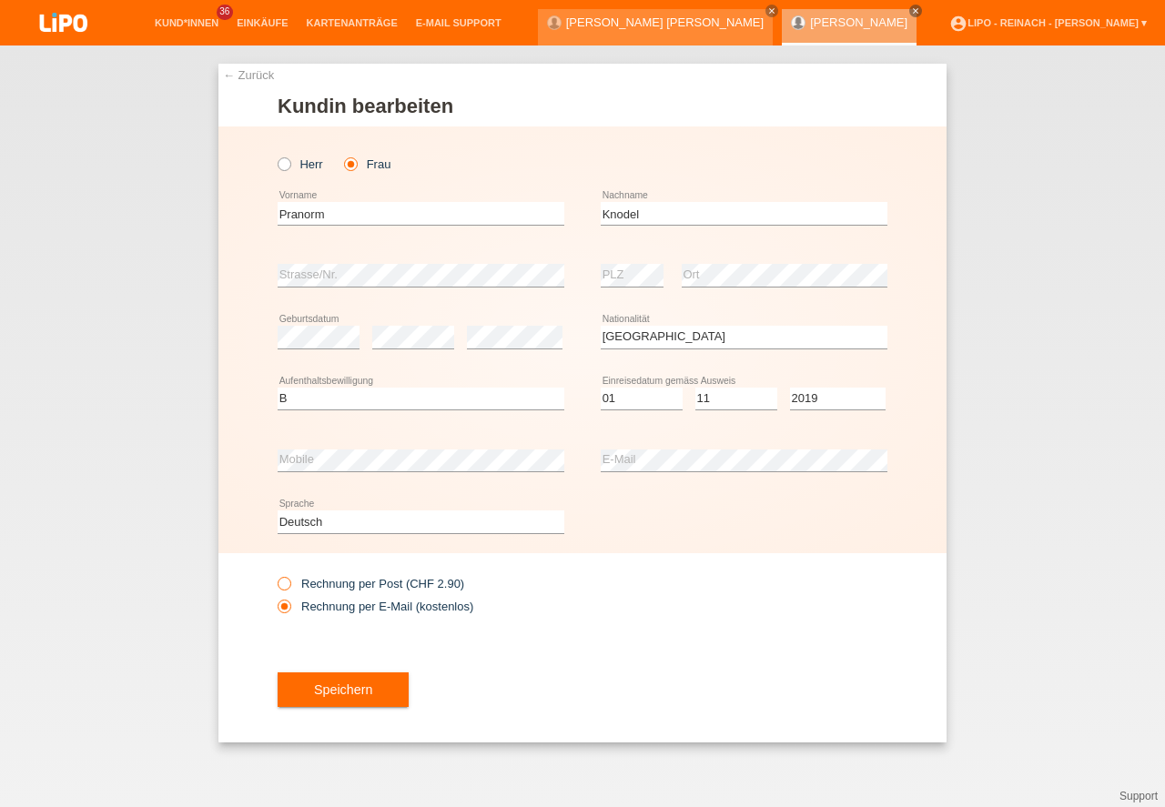
click at [275, 574] on icon at bounding box center [275, 574] width 0 height 0
click at [287, 578] on input "Rechnung per Post (CHF 2.90)" at bounding box center [284, 588] width 12 height 23
radio input "true"
click at [397, 699] on button "Speichern" at bounding box center [343, 690] width 131 height 35
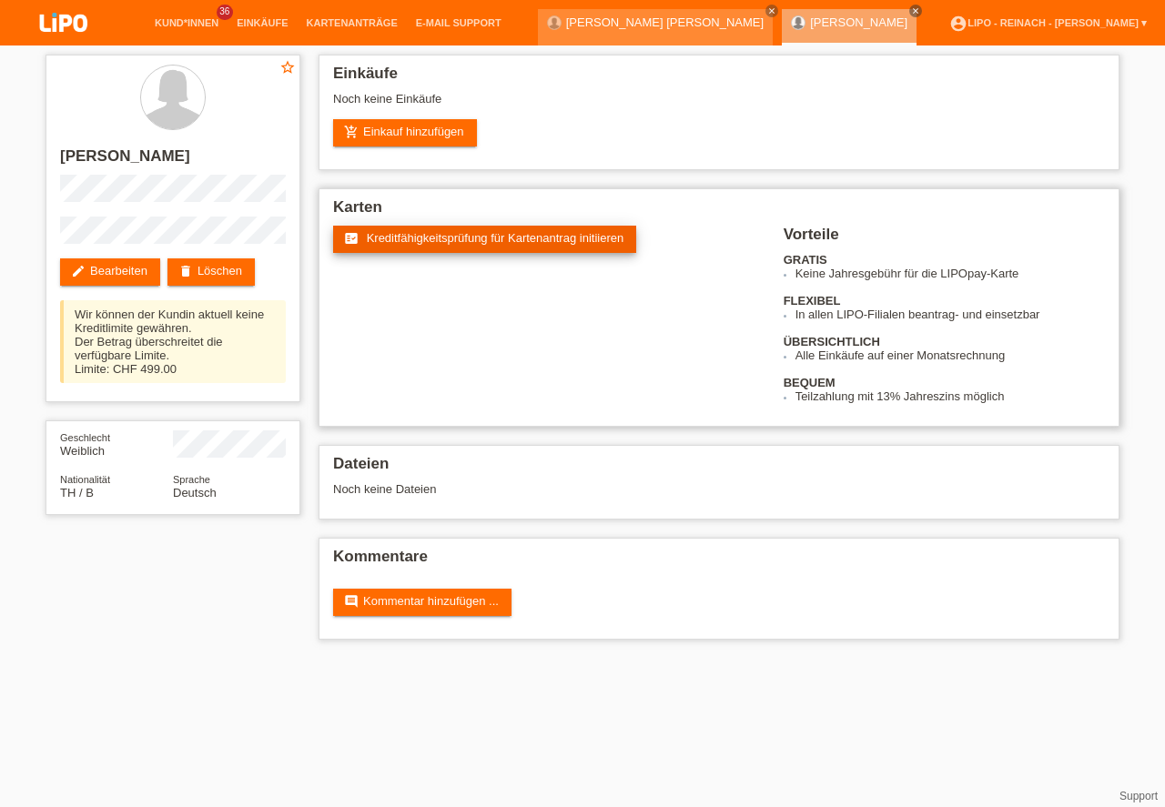
click at [478, 234] on span "Kreditfähigkeitsprüfung für Kartenantrag initiieren" at bounding box center [496, 238] width 258 height 14
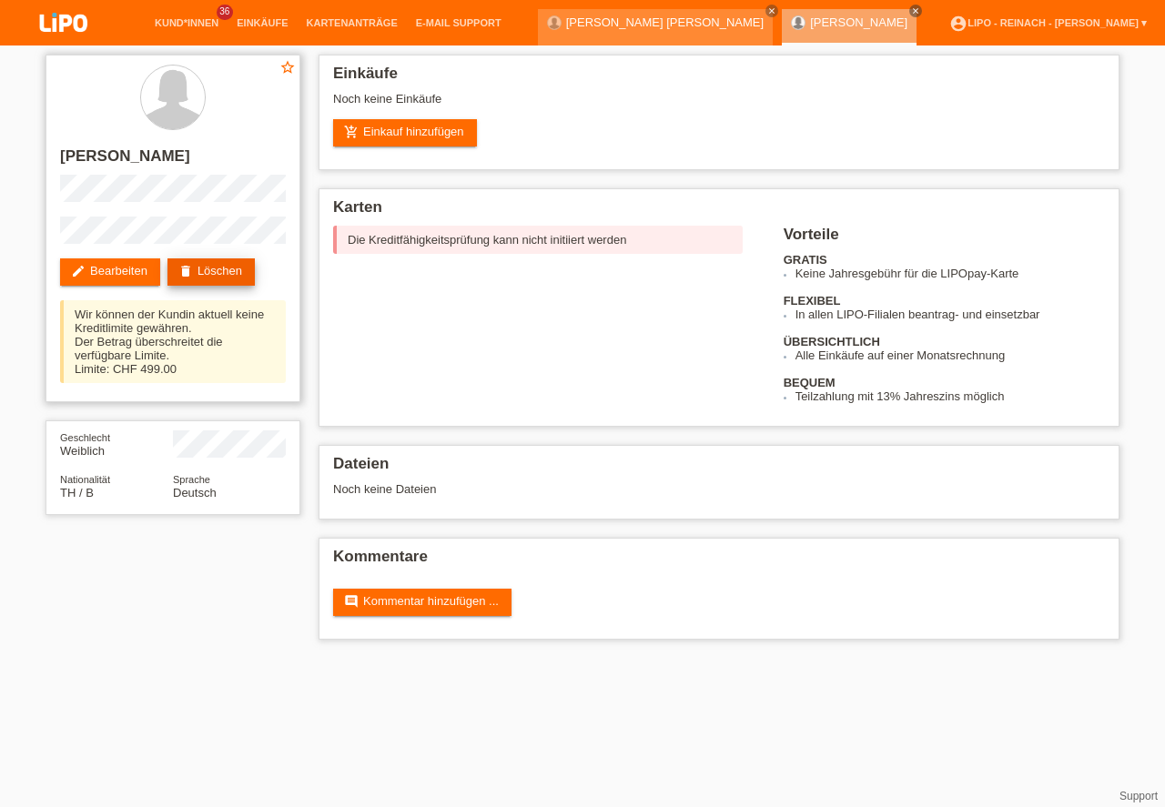
click at [218, 272] on link "delete Löschen" at bounding box center [211, 272] width 87 height 27
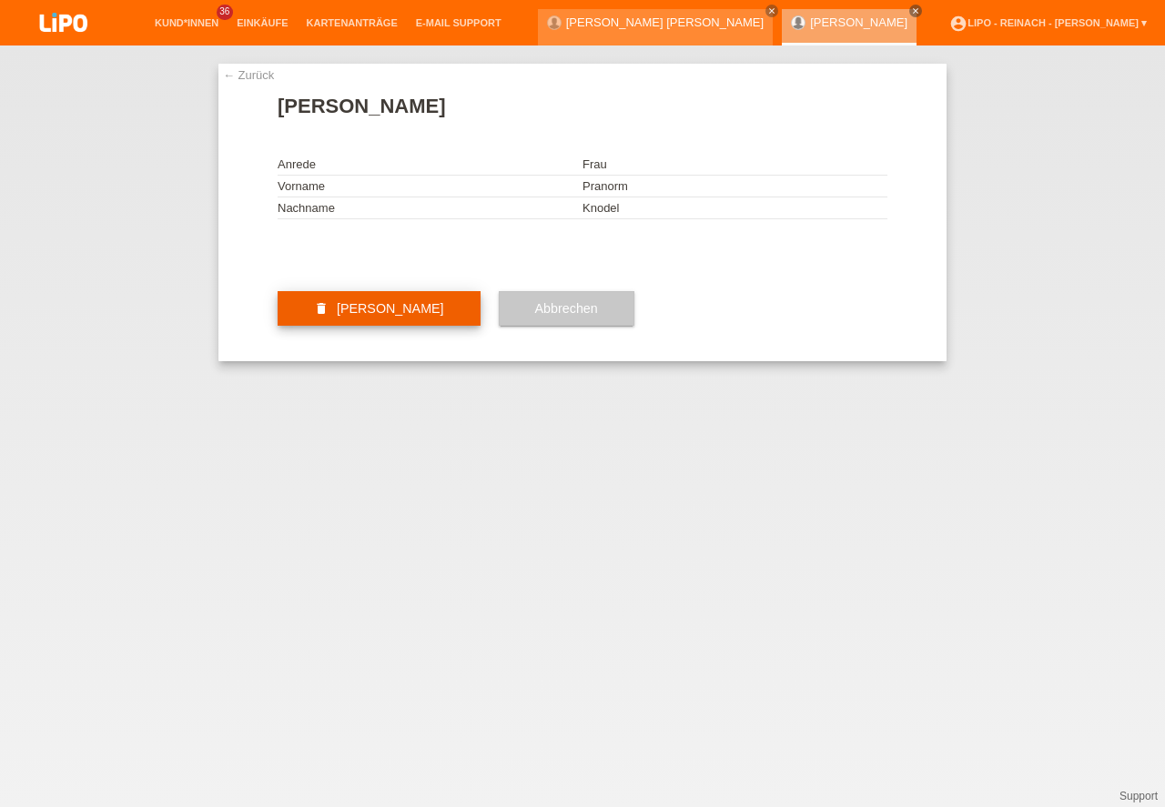
click at [333, 326] on button "delete Kundin löschen" at bounding box center [379, 308] width 203 height 35
